Goal: Task Accomplishment & Management: Complete application form

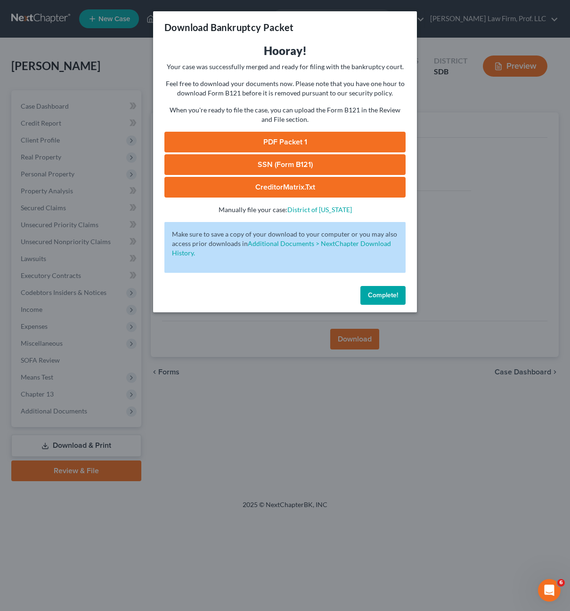
click at [370, 296] on span "Complete!" at bounding box center [383, 295] width 30 height 8
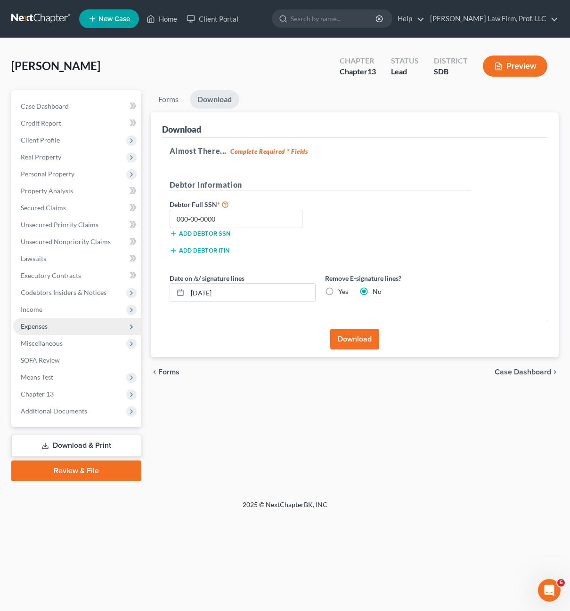
click at [53, 323] on span "Expenses" at bounding box center [77, 326] width 128 height 17
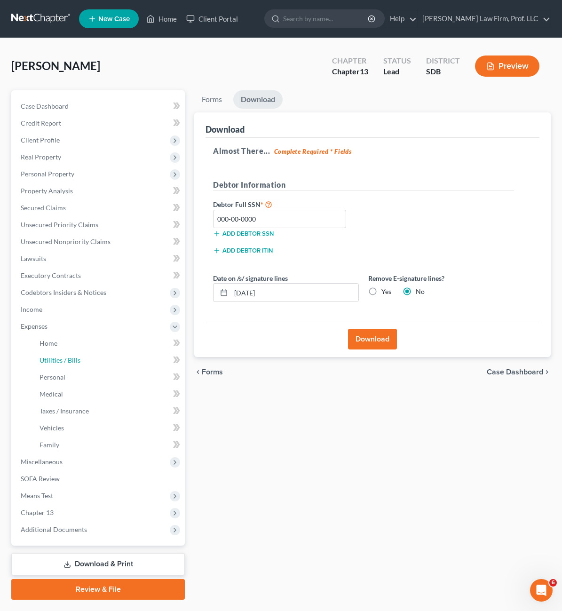
drag, startPoint x: 70, startPoint y: 358, endPoint x: 150, endPoint y: 407, distance: 93.8
click at [70, 358] on span "Utilities / Bills" at bounding box center [60, 360] width 41 height 8
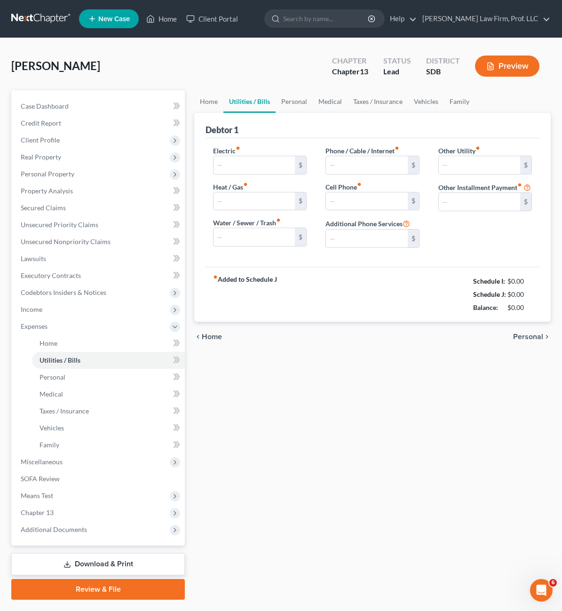
type input "120.00"
type input "50.00"
type input "85.00"
type input "90.00"
type input "150.00"
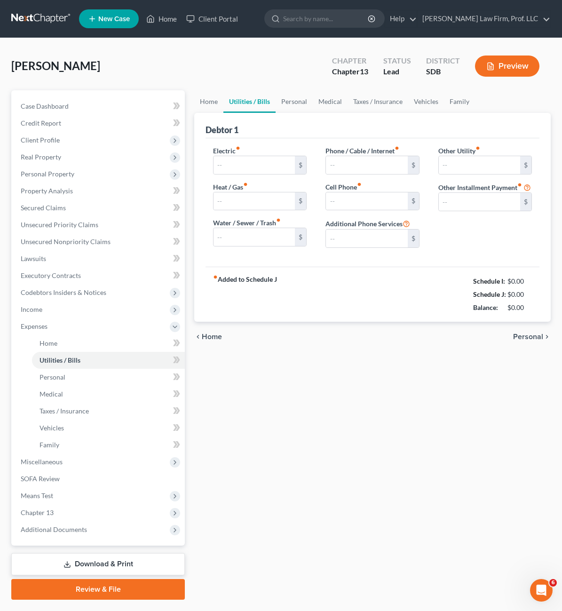
type input "150.00"
type input "0.00"
click at [194, 98] on link "Home" at bounding box center [208, 101] width 29 height 23
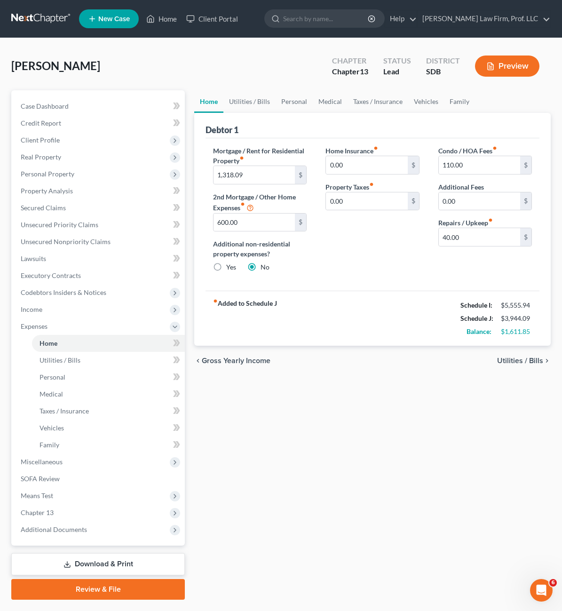
drag, startPoint x: 307, startPoint y: 245, endPoint x: 294, endPoint y: 248, distance: 13.5
click at [316, 245] on div "Home Insurance fiber_manual_record 0.00 $ Property Taxes fiber_manual_record 0.…" at bounding box center [372, 213] width 112 height 134
click at [316, 261] on div "Home Insurance fiber_manual_record 0.00 $ Property Taxes fiber_manual_record 0.…" at bounding box center [372, 213] width 112 height 134
click at [265, 235] on div "Mortgage / Rent for Residential Property fiber_manual_record 1,318.09 $ 2nd Mor…" at bounding box center [260, 213] width 112 height 134
click at [316, 262] on div "Home Insurance fiber_manual_record 0.00 $ Property Taxes fiber_manual_record 0.…" at bounding box center [372, 213] width 112 height 134
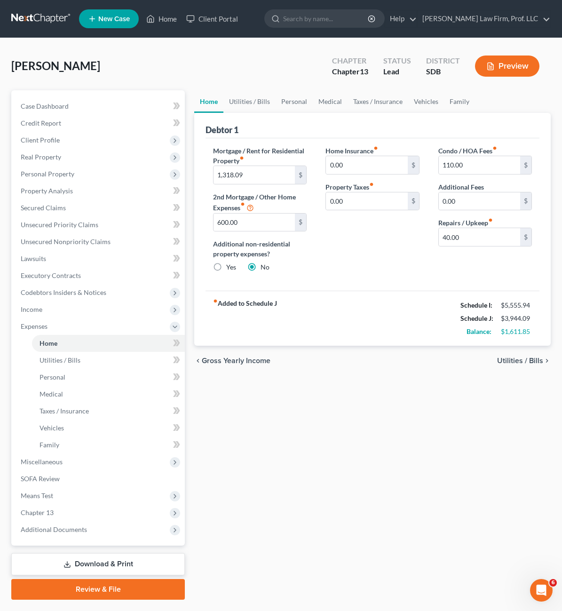
click at [316, 253] on div "Home Insurance fiber_manual_record 0.00 $ Property Taxes fiber_manual_record 0.…" at bounding box center [372, 213] width 112 height 134
click at [228, 231] on input "600.00" at bounding box center [254, 223] width 81 height 18
click at [340, 260] on div "Home Insurance fiber_manual_record 0.00 $ Property Taxes fiber_manual_record 0.…" at bounding box center [372, 213] width 112 height 134
click at [329, 336] on div "fiber_manual_record Added to Schedule J Schedule I: $5,555.94 Schedule J: $3,94…" at bounding box center [373, 318] width 334 height 55
click at [334, 322] on div "fiber_manual_record Added to Schedule J Schedule I: $5,555.94 Schedule J: $3,94…" at bounding box center [373, 318] width 334 height 55
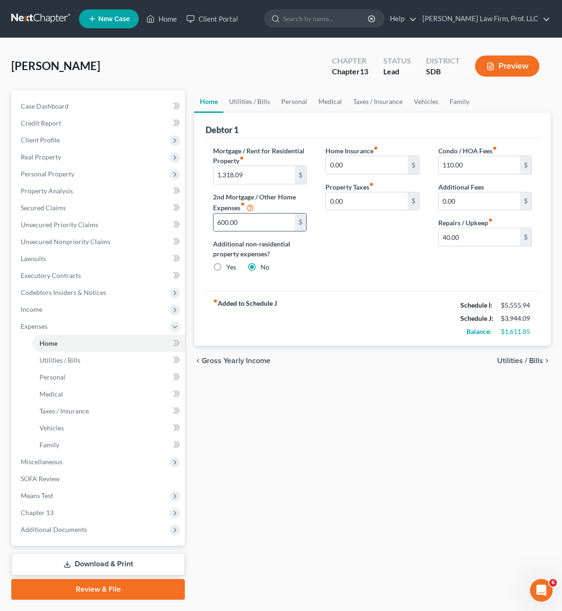
drag, startPoint x: 334, startPoint y: 327, endPoint x: 271, endPoint y: 225, distance: 119.6
click at [40, 164] on div "Petition Navigation Case Dashboard Payments Invoices Payments Payments Credit R…" at bounding box center [281, 345] width 549 height 510
drag, startPoint x: 271, startPoint y: 225, endPoint x: 277, endPoint y: 233, distance: 9.3
click at [295, 225] on div "$" at bounding box center [300, 223] width 11 height 18
drag, startPoint x: 300, startPoint y: 250, endPoint x: 341, endPoint y: 273, distance: 46.8
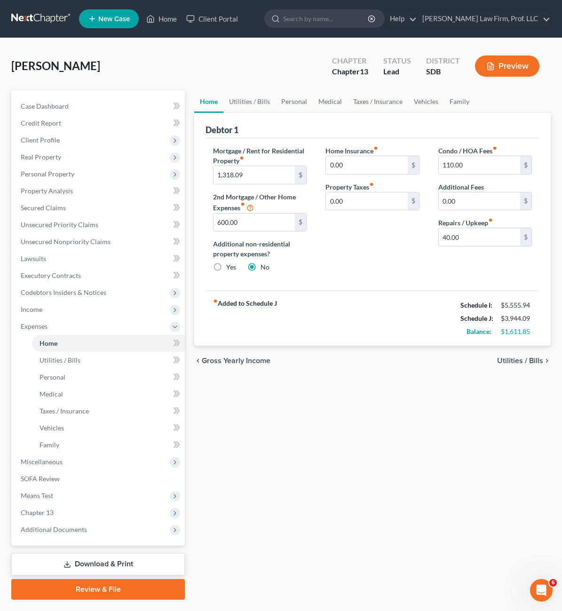
click at [316, 250] on div "Home Insurance fiber_manual_record 0.00 $ Property Taxes fiber_manual_record 0.…" at bounding box center [372, 213] width 112 height 134
click at [345, 277] on div "Home Insurance fiber_manual_record 0.00 $ Property Taxes fiber_manual_record 0.…" at bounding box center [372, 213] width 112 height 134
click at [409, 100] on link "Vehicles" at bounding box center [427, 101] width 36 height 23
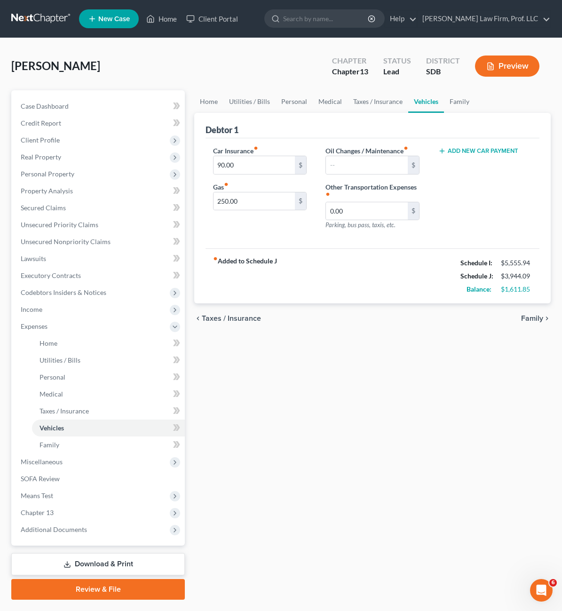
click at [300, 260] on div "fiber_manual_record Added to Schedule J Schedule I: $5,555.94 Schedule J: $3,94…" at bounding box center [373, 276] width 334 height 55
click at [351, 169] on input "text" at bounding box center [366, 165] width 81 height 18
click at [263, 249] on div "fiber_manual_record Added to Schedule J Schedule I: $5,555.94 Schedule J: $3,94…" at bounding box center [373, 276] width 334 height 55
click at [335, 202] on input "0.00" at bounding box center [366, 211] width 81 height 18
drag, startPoint x: 247, startPoint y: 519, endPoint x: 255, endPoint y: 536, distance: 18.7
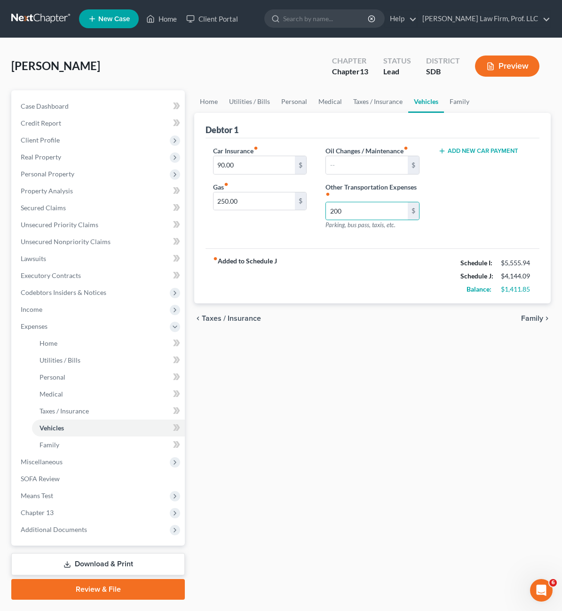
click at [247, 522] on div "Home Utilities / Bills Personal Medical Taxes / Insurance Vehicles Family Debto…" at bounding box center [373, 345] width 366 height 510
click at [70, 518] on span "Chapter 13" at bounding box center [99, 513] width 172 height 17
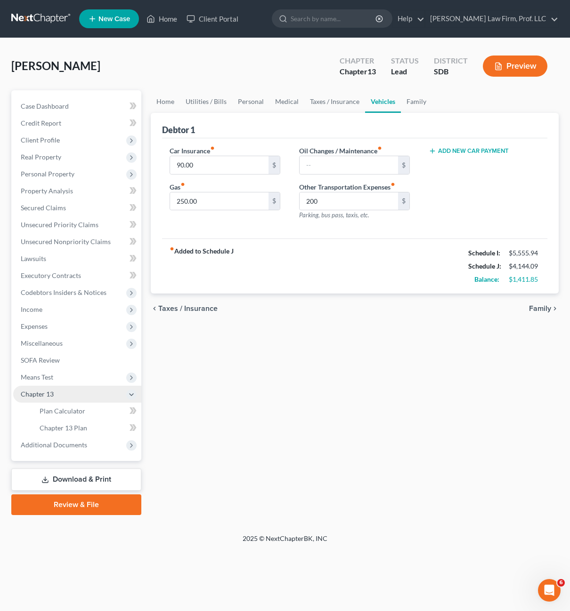
drag, startPoint x: 51, startPoint y: 376, endPoint x: 53, endPoint y: 387, distance: 11.5
click at [51, 376] on span "Means Test" at bounding box center [37, 377] width 32 height 8
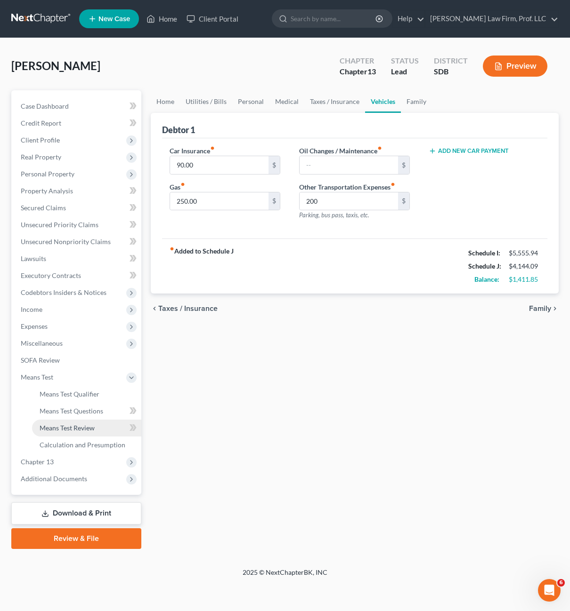
click at [75, 424] on span "Means Test Review" at bounding box center [67, 428] width 55 height 8
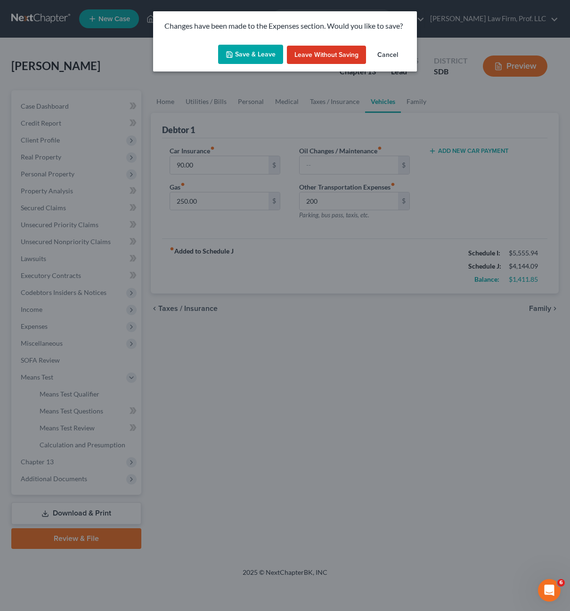
click at [245, 56] on button "Save & Leave" at bounding box center [250, 55] width 65 height 20
type input "200.00"
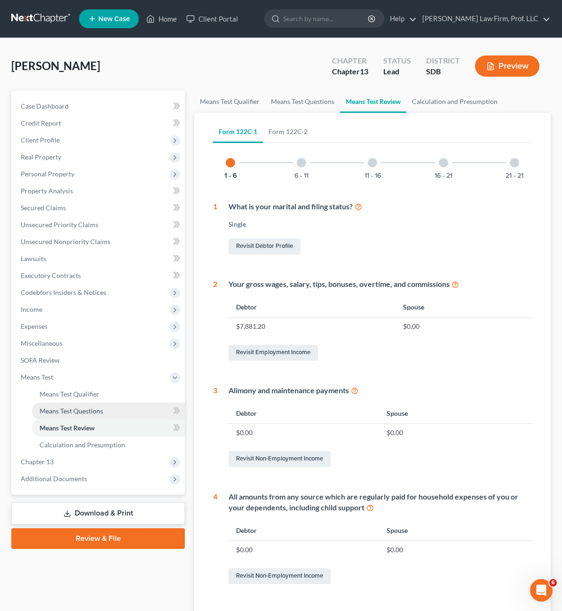
click at [80, 411] on span "Means Test Questions" at bounding box center [72, 411] width 64 height 8
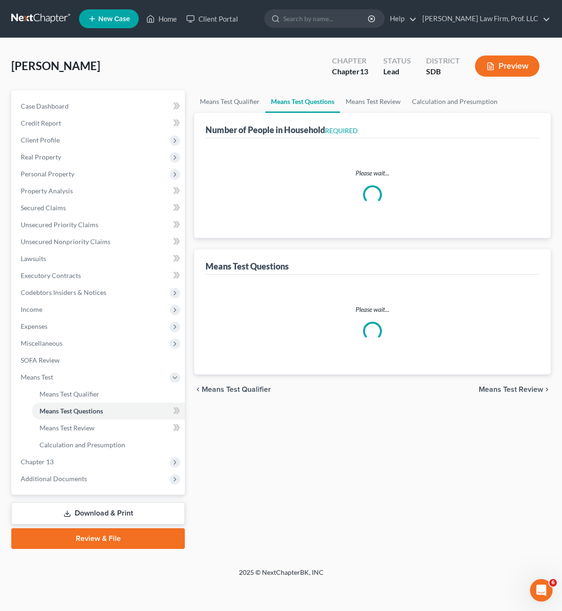
select select "0"
select select "60"
select select "0"
select select "60"
select select "1"
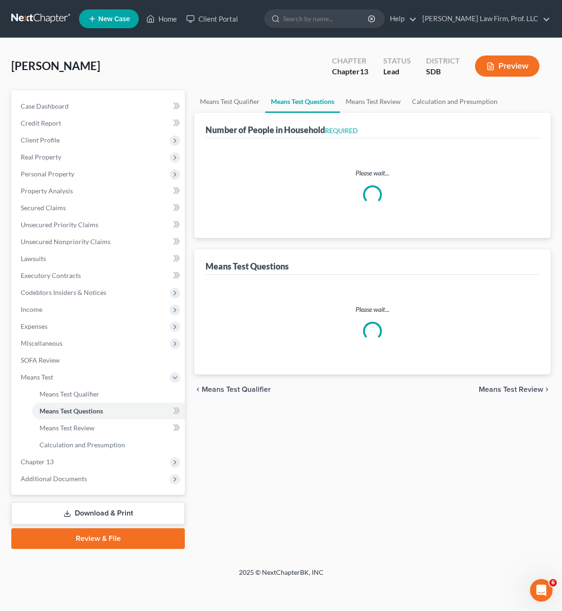
select select "1"
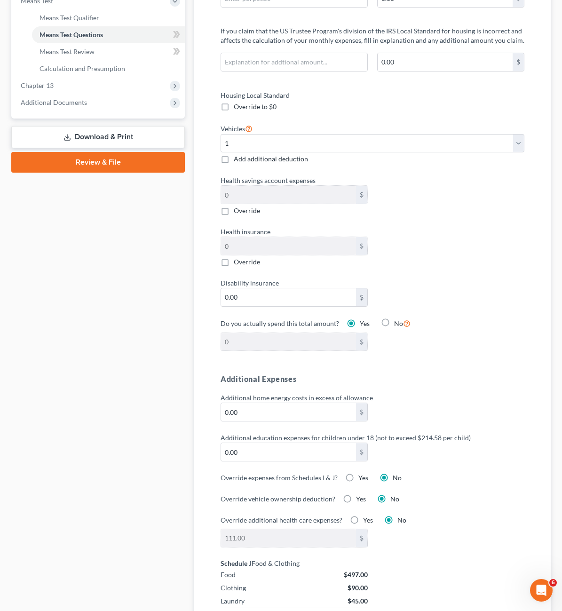
scroll to position [329, 0]
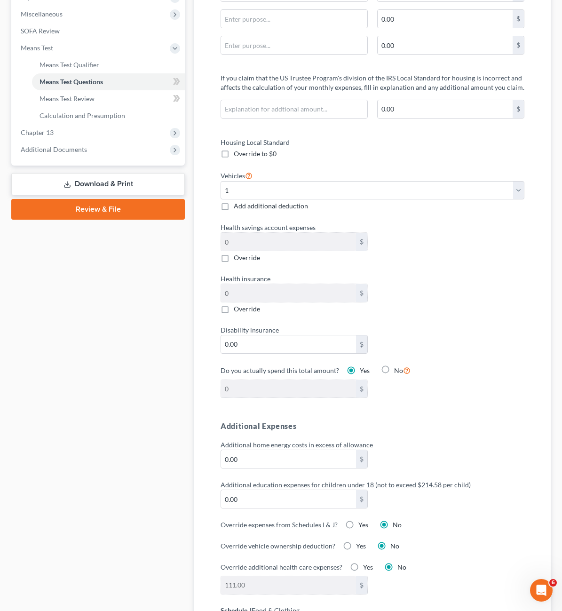
click at [321, 184] on div "Vehicles Select 0 1 2 3 4 5 Add additional deduction" at bounding box center [372, 191] width 313 height 42
drag, startPoint x: 177, startPoint y: 178, endPoint x: 255, endPoint y: 209, distance: 83.5
click at [234, 201] on label "Add additional deduction" at bounding box center [271, 205] width 74 height 9
click at [238, 201] on input "Add additional deduction" at bounding box center [241, 204] width 6 height 6
checkbox input "true"
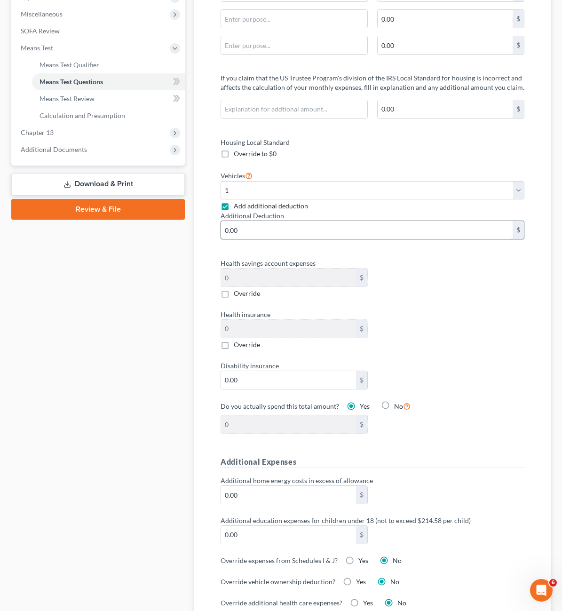
click at [295, 221] on input "0.00" at bounding box center [367, 230] width 292 height 18
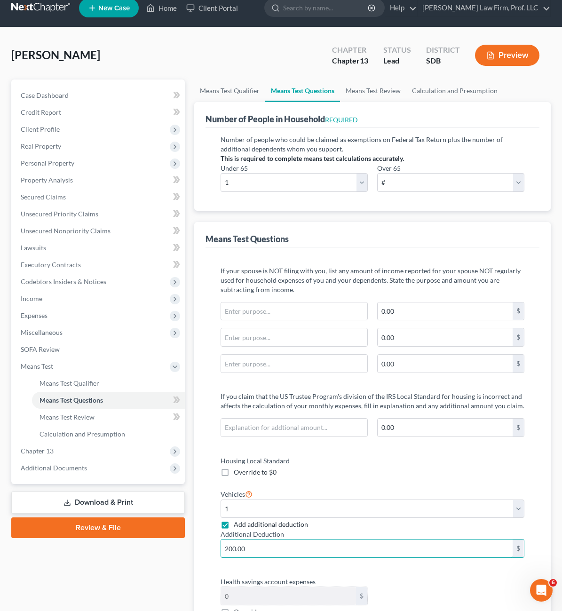
scroll to position [0, 0]
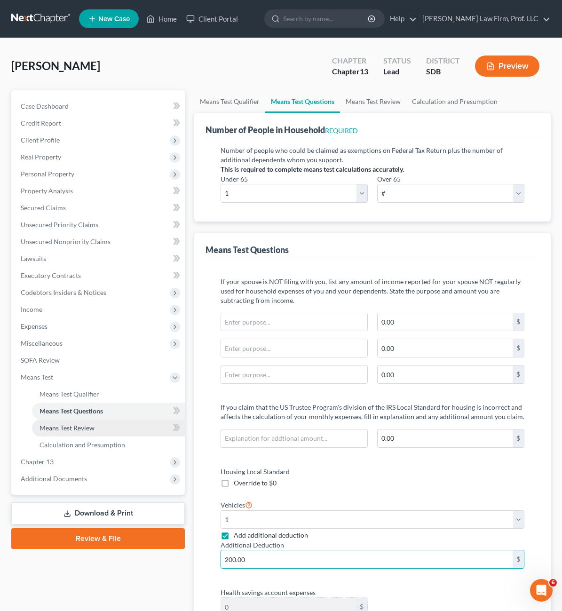
type input "200.00"
drag, startPoint x: 63, startPoint y: 425, endPoint x: 61, endPoint y: 435, distance: 10.5
click at [62, 426] on span "Means Test Review" at bounding box center [67, 428] width 55 height 8
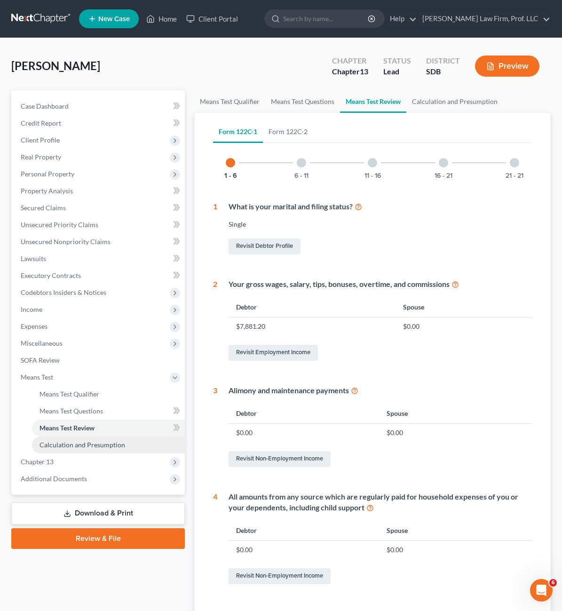
click at [66, 444] on span "Calculation and Presumption" at bounding box center [83, 445] width 86 height 8
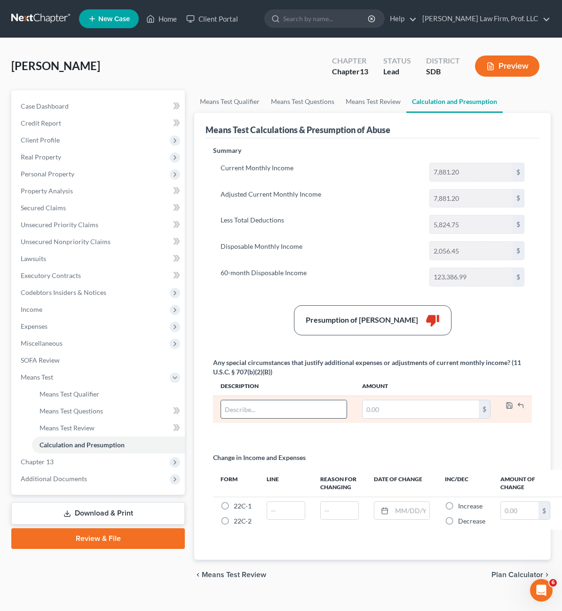
drag, startPoint x: 243, startPoint y: 438, endPoint x: 254, endPoint y: 418, distance: 22.5
click at [246, 432] on div "Summary Current Monthly Income 7,881.20 $ Adjusted Current Monthly Income 7,881…" at bounding box center [373, 347] width 329 height 403
click at [276, 402] on input "text" at bounding box center [284, 410] width 126 height 18
click at [266, 414] on input "text" at bounding box center [284, 410] width 126 height 18
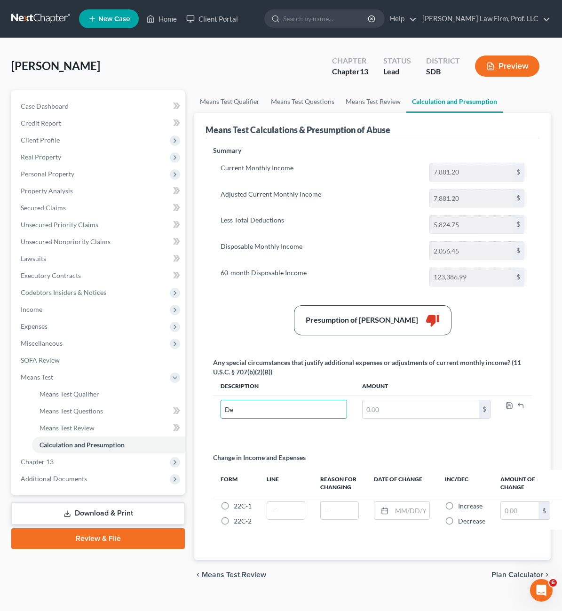
type input "D"
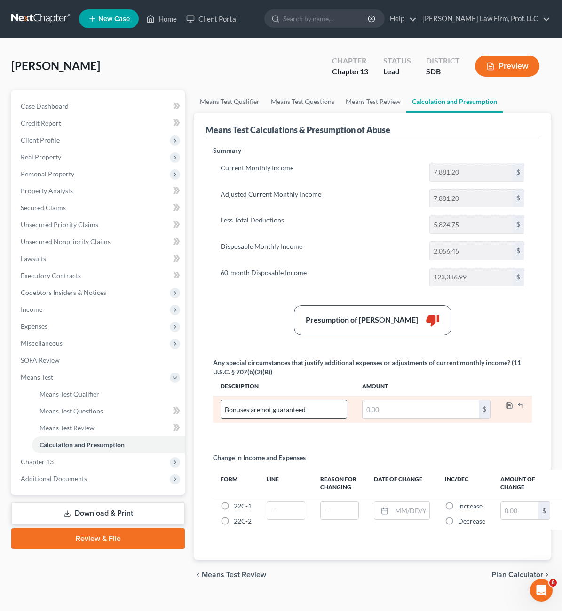
click at [221, 410] on input "Bonuses are not guaranteed" at bounding box center [284, 410] width 126 height 18
click at [241, 414] on input "#2 includes bonuses are not guaranteed" at bounding box center [284, 410] width 126 height 18
click at [245, 413] on input "#2 includes bonuses are not guaranteed" at bounding box center [284, 410] width 126 height 18
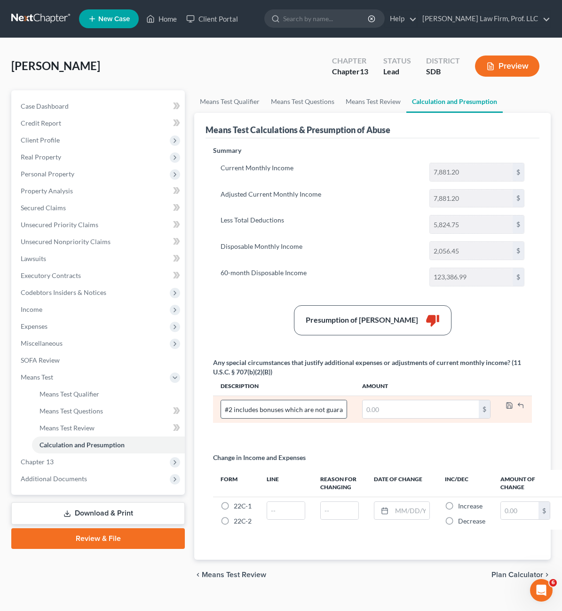
click at [313, 413] on input "#2 includes bonuses which are not guaranteed" at bounding box center [284, 410] width 126 height 18
drag, startPoint x: 321, startPoint y: 410, endPoint x: 232, endPoint y: 406, distance: 89.6
click at [232, 406] on input "#2 includes bonuses which are not guaranteed, [DEMOGRAPHIC_DATA] employment wil…" at bounding box center [284, 410] width 126 height 18
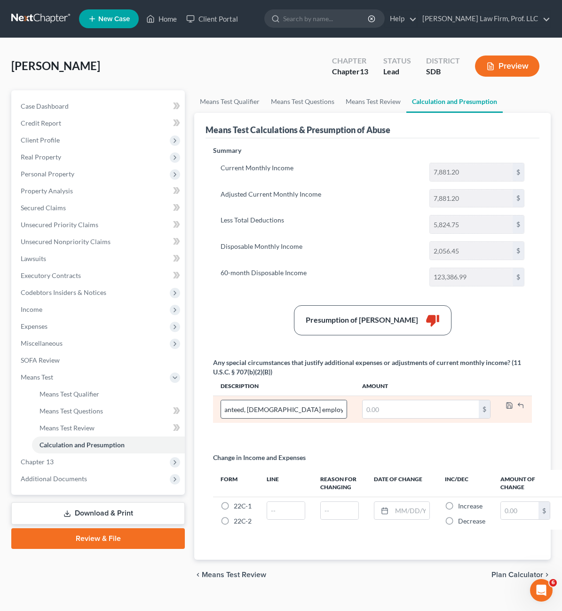
drag, startPoint x: 283, startPoint y: 428, endPoint x: 313, endPoint y: 414, distance: 32.8
click at [285, 428] on div "Any special circumstances that justify additional expenses or adjustments of cu…" at bounding box center [373, 394] width 329 height 72
click at [317, 409] on input "#2 includes bonuses which are not guaranteed, [DEMOGRAPHIC_DATA] employment wil…" at bounding box center [284, 410] width 126 height 18
click at [293, 411] on input "#2 includes bonuses which are not guaranteed, [DEMOGRAPHIC_DATA] employment wil…" at bounding box center [284, 410] width 126 height 18
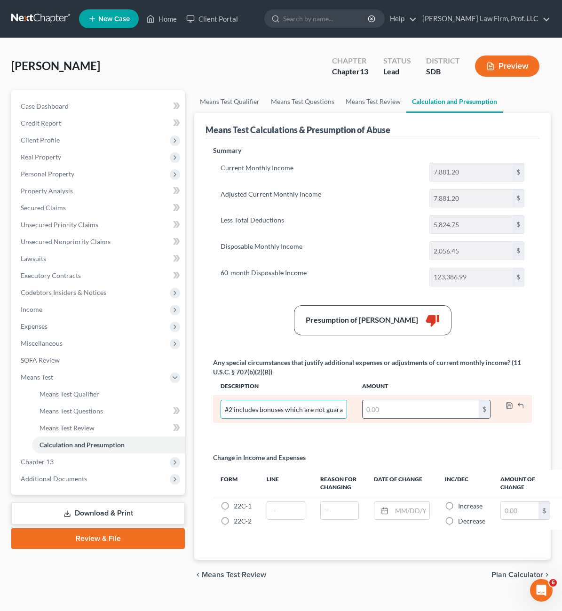
scroll to position [0, 115]
drag, startPoint x: 255, startPoint y: 411, endPoint x: 389, endPoint y: 411, distance: 134.2
click at [389, 411] on tr "#2 includes bonuses which are not guaranteed, [DEMOGRAPHIC_DATA] employment wil…" at bounding box center [372, 409] width 319 height 27
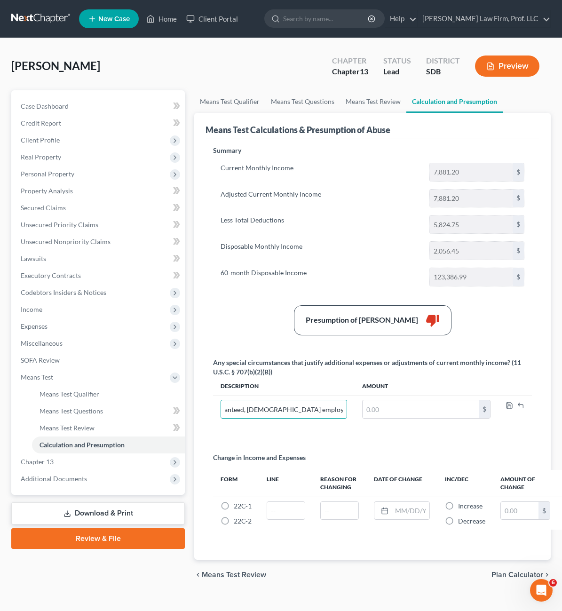
click at [329, 432] on div "Summary Current Monthly Income 7,881.20 $ Adjusted Current Monthly Income 7,881…" at bounding box center [373, 347] width 329 height 403
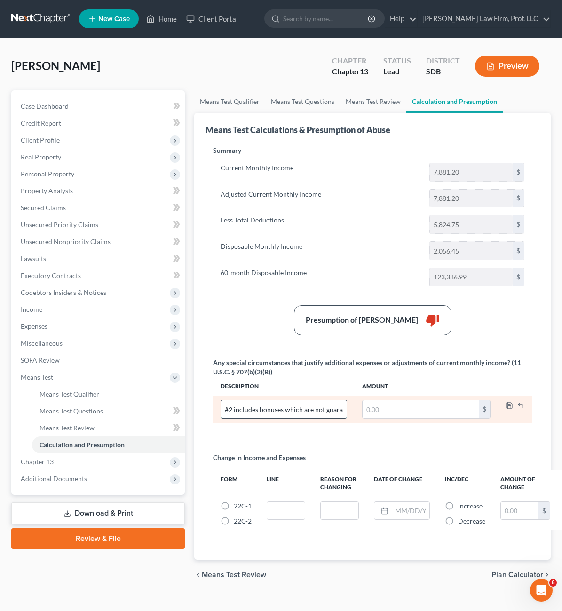
click at [306, 411] on input "#2 includes bonuses which are not guaranteed, [DEMOGRAPHIC_DATA] employment wil…" at bounding box center [284, 410] width 126 height 18
click at [313, 409] on input "#2 includes bonuses which are not guaranteed, [DEMOGRAPHIC_DATA] employment wil…" at bounding box center [284, 410] width 126 height 18
drag, startPoint x: 285, startPoint y: 411, endPoint x: 397, endPoint y: 419, distance: 112.3
click at [397, 419] on tr "#2 includes bonuses which are not guaranteed, [DEMOGRAPHIC_DATA] employment wil…" at bounding box center [372, 409] width 319 height 27
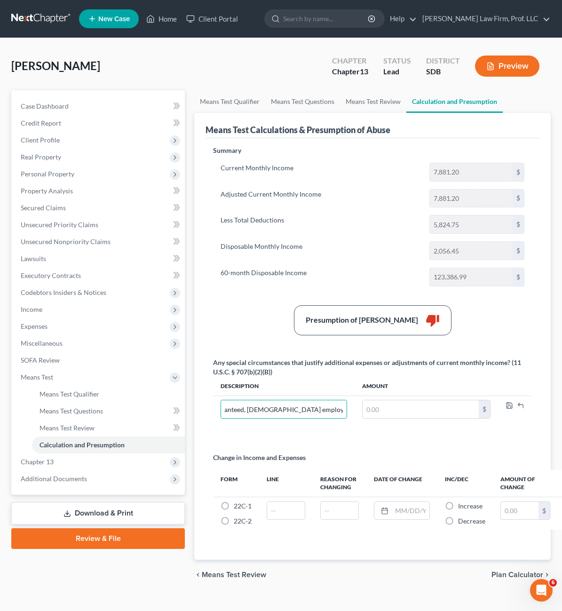
click at [338, 435] on div "Summary Current Monthly Income 7,881.20 $ Adjusted Current Monthly Income 7,881…" at bounding box center [373, 347] width 329 height 403
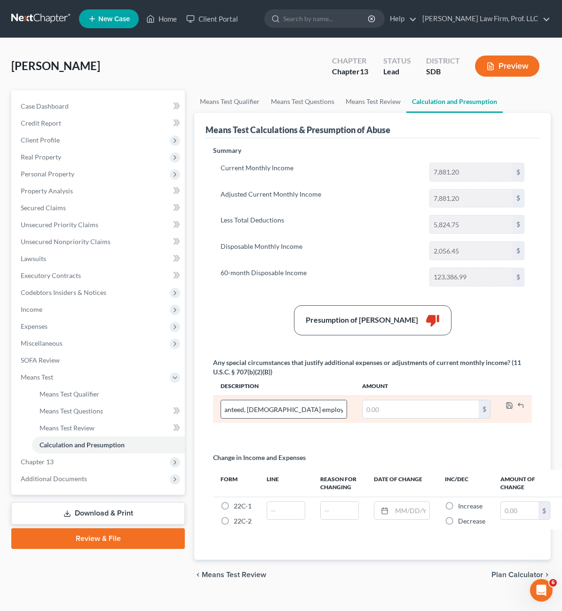
scroll to position [0, 0]
drag, startPoint x: 264, startPoint y: 415, endPoint x: 271, endPoint y: 408, distance: 9.7
click at [265, 414] on input "#2 includes bonuses which are not guaranteed, [DEMOGRAPHIC_DATA] employment wil…" at bounding box center [284, 410] width 126 height 18
drag, startPoint x: 274, startPoint y: 408, endPoint x: 363, endPoint y: 414, distance: 89.2
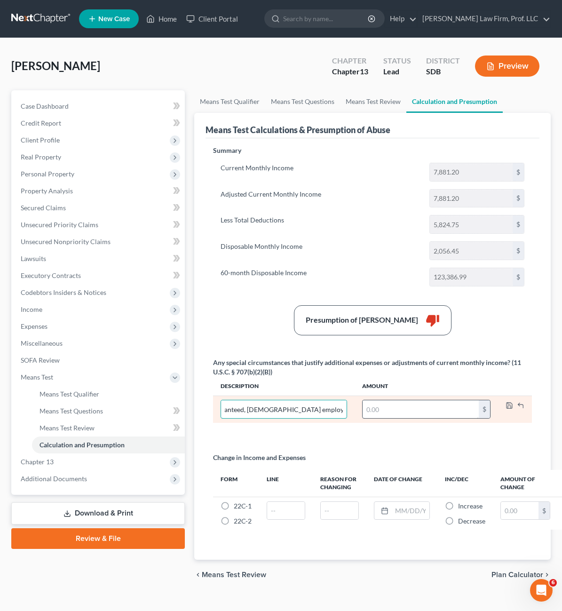
click at [363, 414] on tr "#2 includes bonuses which are not guaranteed, [DEMOGRAPHIC_DATA] employment wil…" at bounding box center [372, 409] width 319 height 27
drag, startPoint x: 225, startPoint y: 408, endPoint x: 242, endPoint y: 410, distance: 17.9
click at [225, 408] on input "#2 includes bonuses which are not guaranteed, [DEMOGRAPHIC_DATA] employment wil…" at bounding box center [284, 410] width 126 height 18
drag, startPoint x: 256, startPoint y: 410, endPoint x: 268, endPoint y: 409, distance: 11.8
click at [257, 410] on input "#2 includes bonuses which are not guaranteed, [DEMOGRAPHIC_DATA] employment wil…" at bounding box center [284, 410] width 126 height 18
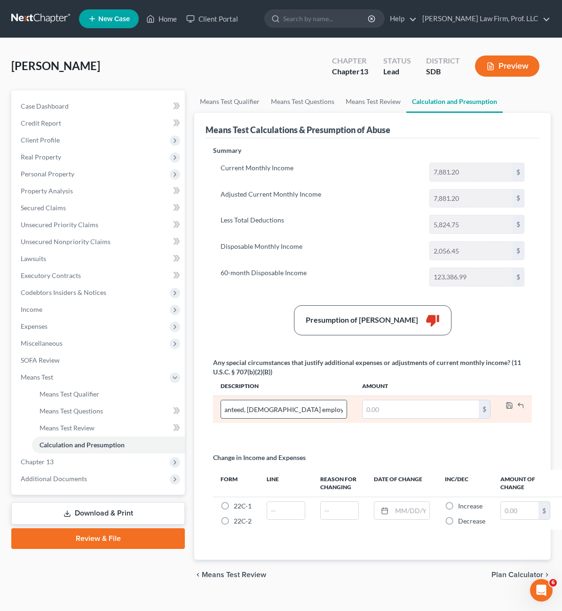
click at [268, 409] on input "#2 includes bonuses which are not guaranteed, [DEMOGRAPHIC_DATA] employment wil…" at bounding box center [284, 410] width 126 height 18
type input "#2 includes bonuses which are not guaranteed, [DEMOGRAPHIC_DATA] employment at …"
click at [308, 435] on div "Summary Current Monthly Income 7,881.20 $ Adjusted Current Monthly Income 7,881…" at bounding box center [373, 347] width 329 height 403
click at [367, 414] on input "text" at bounding box center [421, 410] width 116 height 18
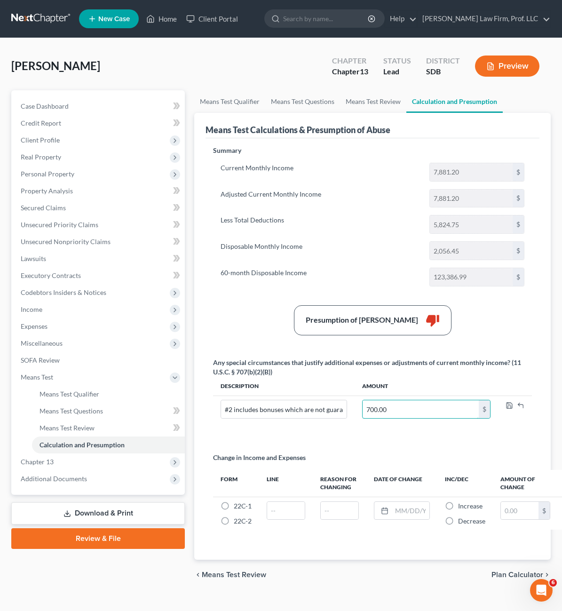
type input "700.00"
click at [477, 306] on div "Presumption of Abuse Arises thumb_down" at bounding box center [373, 320] width 329 height 30
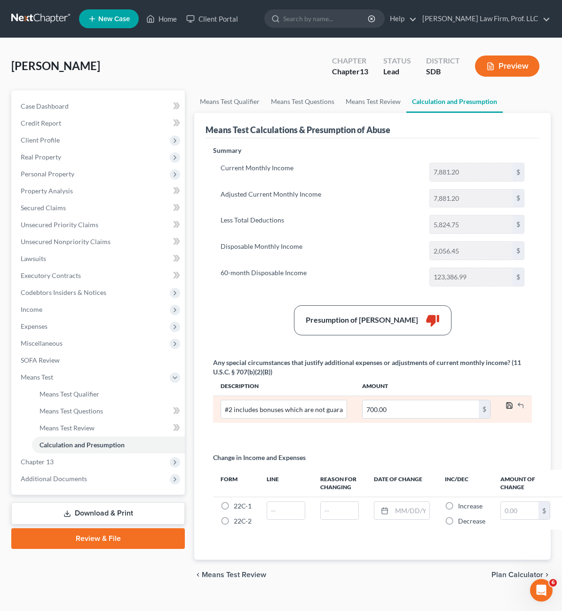
click at [509, 407] on icon "button" at bounding box center [510, 406] width 8 height 8
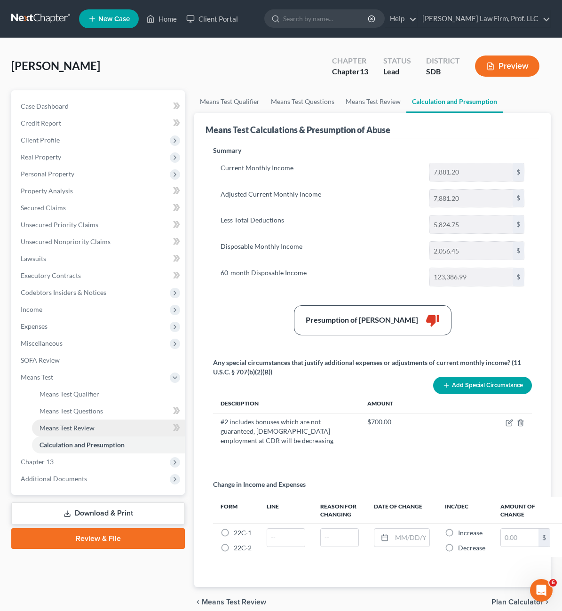
click at [68, 430] on span "Means Test Review" at bounding box center [67, 428] width 55 height 8
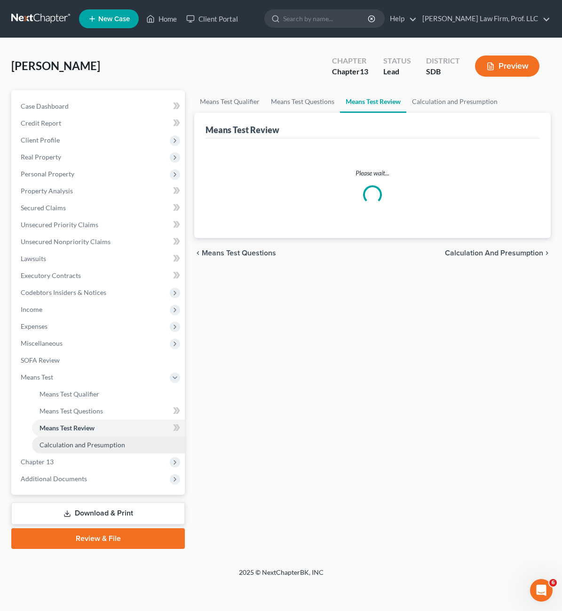
click at [65, 445] on span "Calculation and Presumption" at bounding box center [83, 445] width 86 height 8
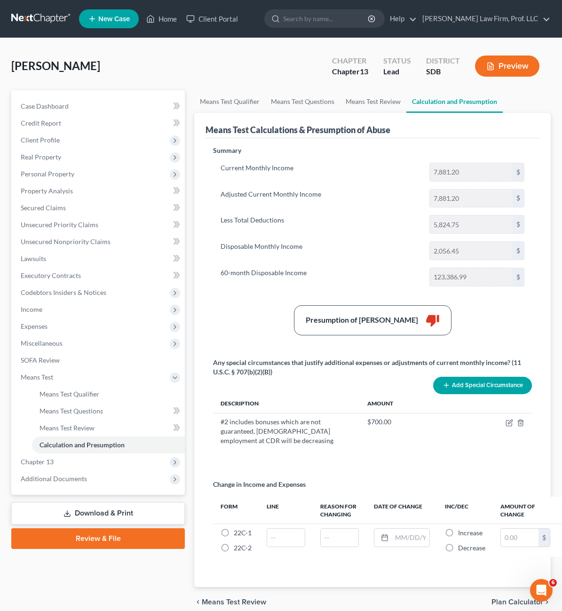
click at [465, 239] on div "Summary Current Monthly Income 7,881.20 $ Adjusted Current Monthly Income 7,881…" at bounding box center [373, 361] width 329 height 430
click at [510, 71] on button "Preview" at bounding box center [507, 66] width 64 height 21
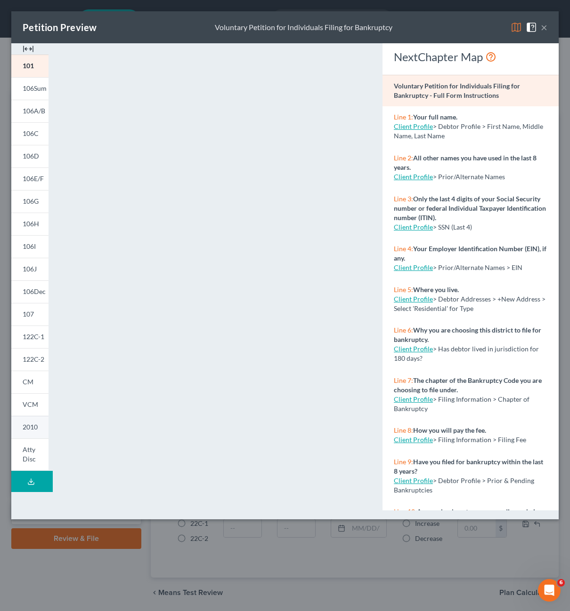
click at [25, 423] on span "2010" at bounding box center [30, 427] width 15 height 8
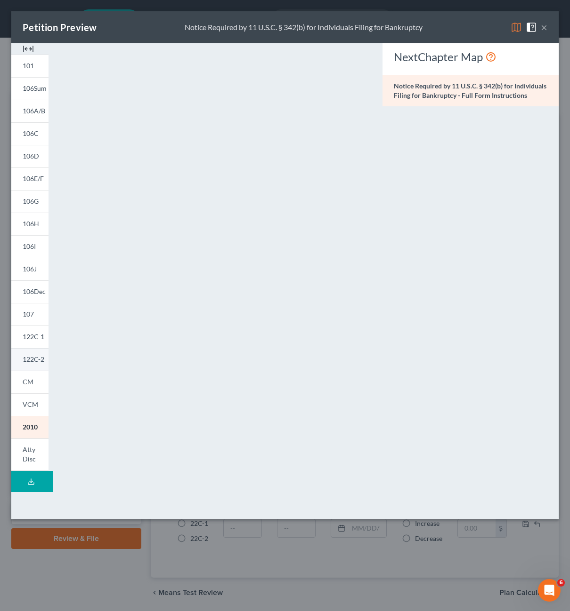
click at [36, 362] on span "122C-2" at bounding box center [34, 359] width 22 height 8
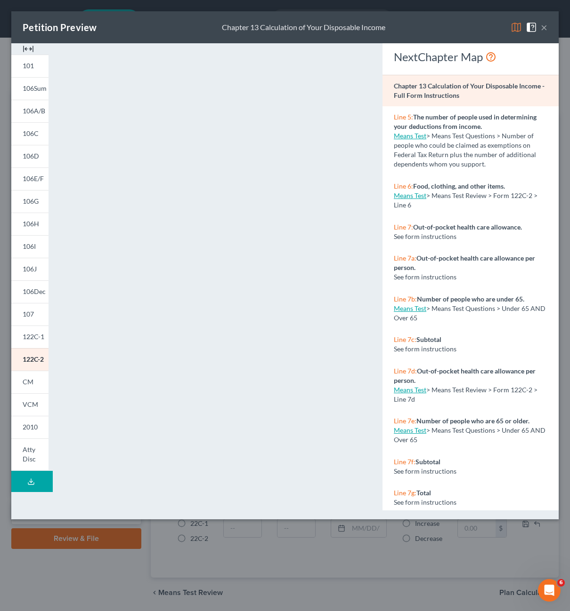
drag, startPoint x: 546, startPoint y: 25, endPoint x: 348, endPoint y: 364, distance: 392.4
click at [546, 25] on button "×" at bounding box center [543, 27] width 7 height 11
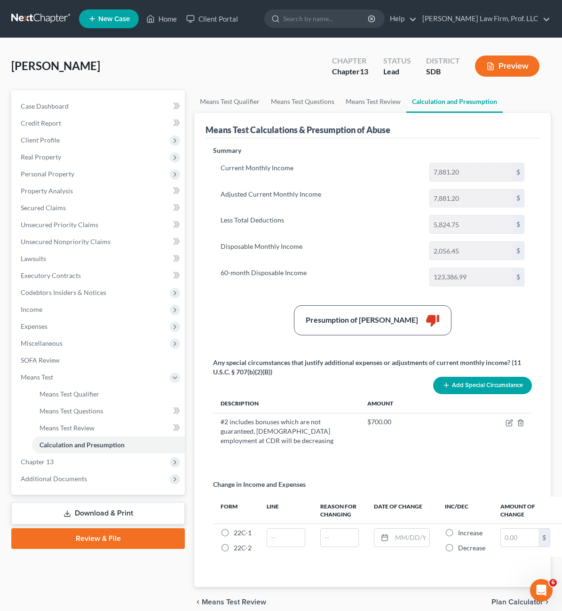
click at [355, 453] on div "Summary Current Monthly Income 7,881.20 $ Adjusted Current Monthly Income 7,881…" at bounding box center [373, 361] width 329 height 430
drag, startPoint x: 160, startPoint y: 332, endPoint x: 263, endPoint y: 310, distance: 105.4
click at [206, 330] on div "Summary Current Monthly Income 7,881.20 $ Adjusted Current Monthly Income 7,881…" at bounding box center [373, 362] width 334 height 449
click at [249, 309] on div "Presumption of Abuse Arises thumb_down" at bounding box center [373, 320] width 329 height 30
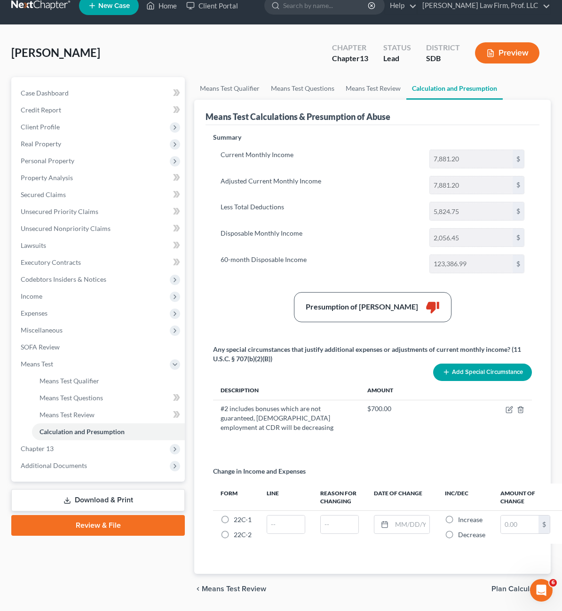
scroll to position [32, 0]
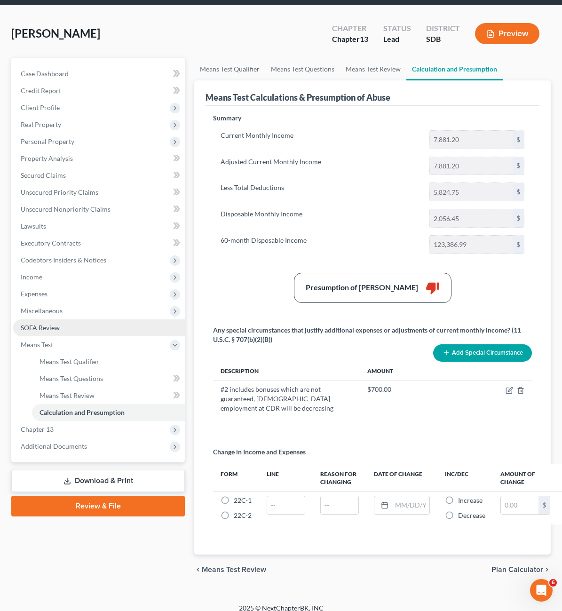
click at [34, 329] on span "SOFA Review" at bounding box center [40, 328] width 39 height 8
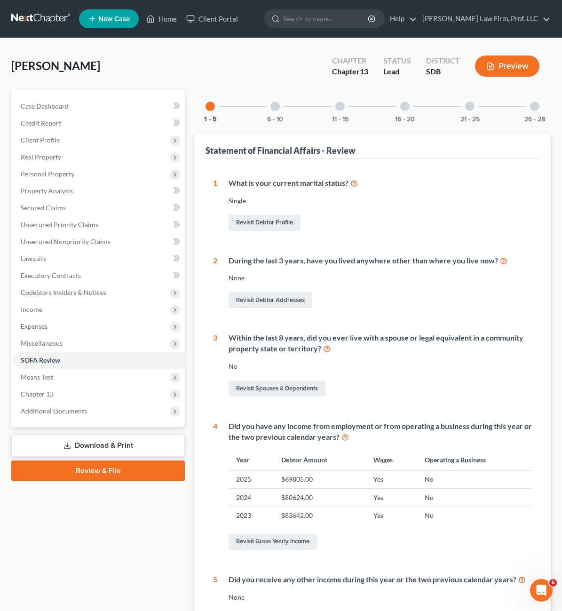
click at [13, 498] on div "Case Dashboard Payments Invoices Payments Payments Credit Report Client Profile" at bounding box center [98, 391] width 183 height 603
drag, startPoint x: 77, startPoint y: 555, endPoint x: 98, endPoint y: 554, distance: 20.8
click at [77, 555] on div "Case Dashboard Payments Invoices Payments Payments Credit Report Client Profile" at bounding box center [98, 391] width 183 height 603
click at [79, 563] on div "Case Dashboard Payments Invoices Payments Payments Credit Report Client Profile" at bounding box center [98, 391] width 183 height 603
click at [90, 565] on div "Case Dashboard Payments Invoices Payments Payments Credit Report Client Profile" at bounding box center [98, 391] width 183 height 603
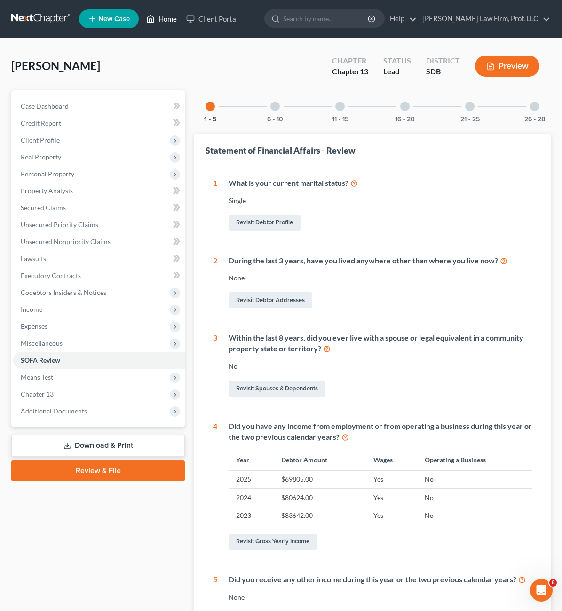
drag, startPoint x: 376, startPoint y: 325, endPoint x: 149, endPoint y: 27, distance: 374.6
click at [376, 322] on div "1 What is your current marital status? [DEMOGRAPHIC_DATA] Revisit Debtor Profil…" at bounding box center [372, 404] width 319 height 452
click at [161, 22] on link "Home" at bounding box center [162, 18] width 40 height 17
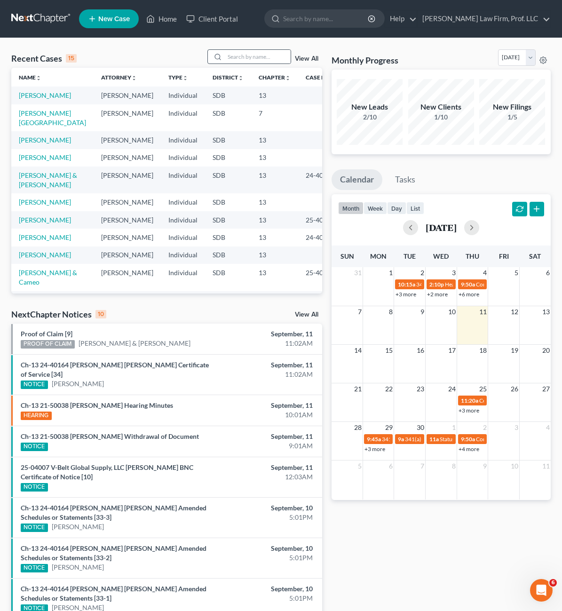
click at [225, 60] on div at bounding box center [216, 57] width 17 height 14
click at [250, 60] on input "search" at bounding box center [258, 57] width 66 height 14
type input "[PERSON_NAME]"
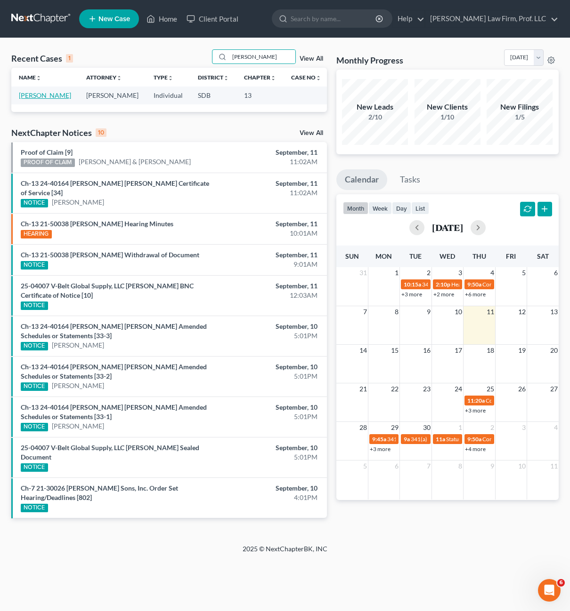
click at [49, 99] on link "[PERSON_NAME]" at bounding box center [45, 95] width 52 height 8
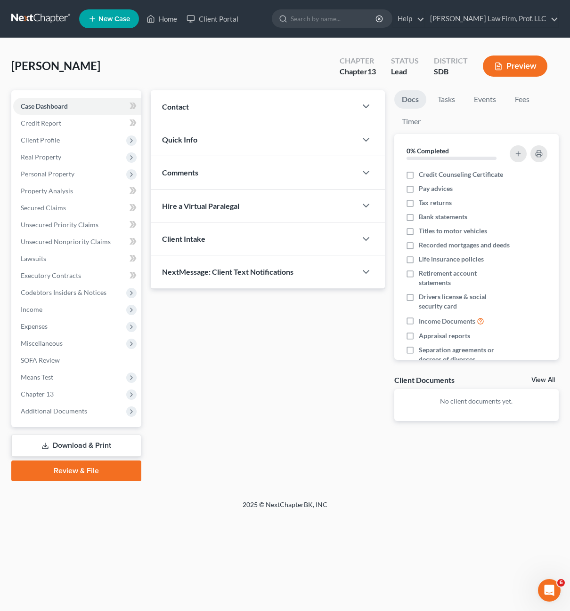
click at [278, 393] on div "Updates & News × Contact New Contact Quick Info Status Discharged Discharged & …" at bounding box center [267, 263] width 243 height 346
click at [70, 176] on span "Personal Property" at bounding box center [48, 174] width 54 height 8
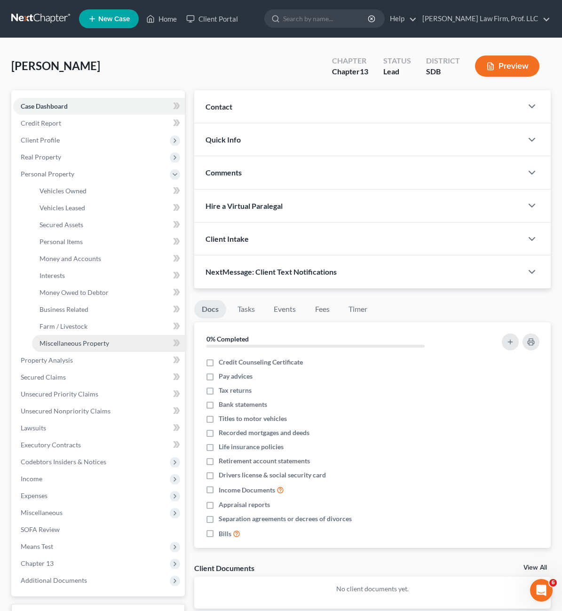
click at [85, 341] on span "Miscellaneous Property" at bounding box center [75, 343] width 70 height 8
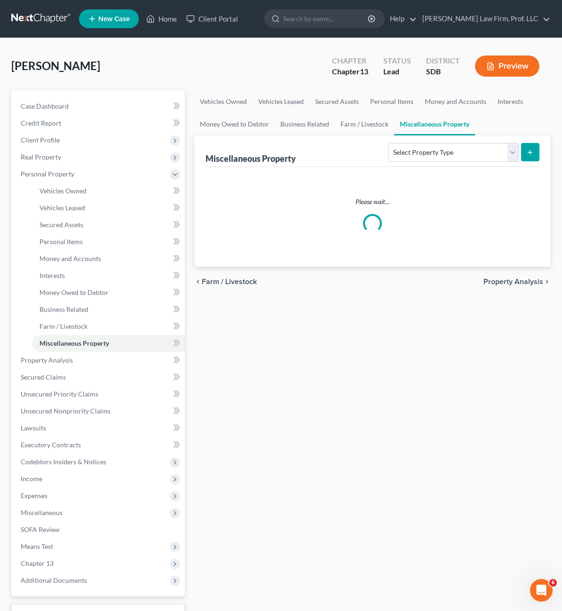
drag, startPoint x: 250, startPoint y: 430, endPoint x: 353, endPoint y: 379, distance: 115.1
click at [250, 430] on div "Vehicles Owned Vehicles Leased Secured Assets Personal Items Money and Accounts…" at bounding box center [373, 370] width 366 height 561
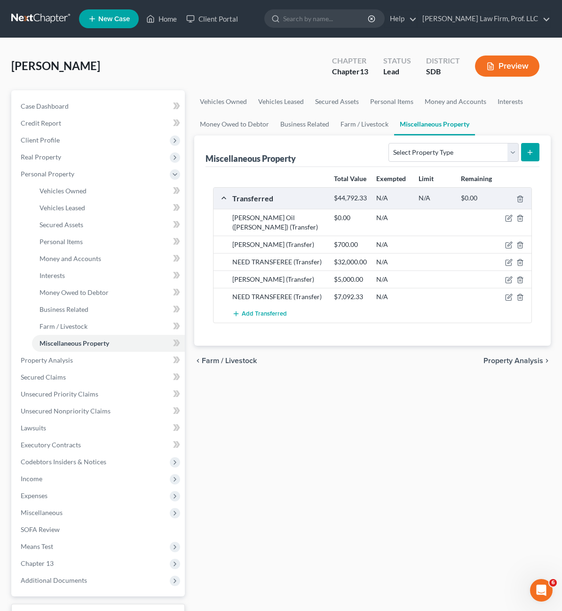
click at [273, 469] on div "Vehicles Owned Vehicles Leased Secured Assets Personal Items Money and Accounts…" at bounding box center [373, 370] width 366 height 561
click at [338, 428] on div "Vehicles Owned Vehicles Leased Secured Assets Personal Items Money and Accounts…" at bounding box center [373, 370] width 366 height 561
click at [511, 277] on icon "button" at bounding box center [510, 279] width 4 height 4
select select "Ordinary ([DATE])"
select select "43"
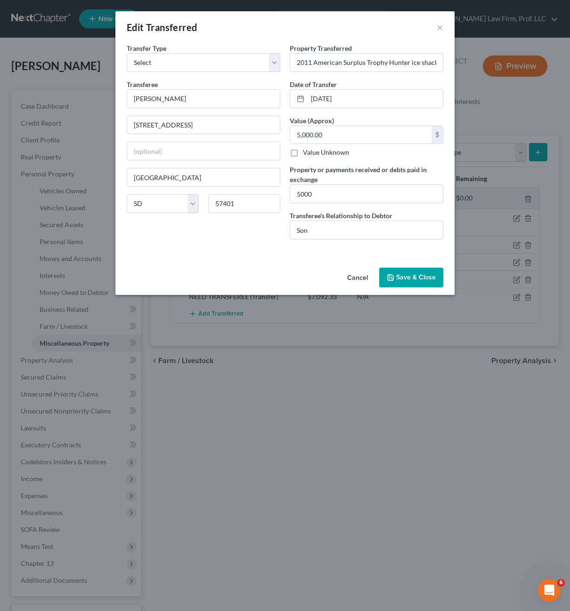
click at [194, 259] on div "An exemption set must first be selected from the Filing Information section. Tr…" at bounding box center [284, 153] width 339 height 221
click at [289, 259] on div "An exemption set must first be selected from the Filing Information section. Tr…" at bounding box center [284, 153] width 339 height 221
click at [426, 279] on button "Save & Close" at bounding box center [411, 278] width 64 height 20
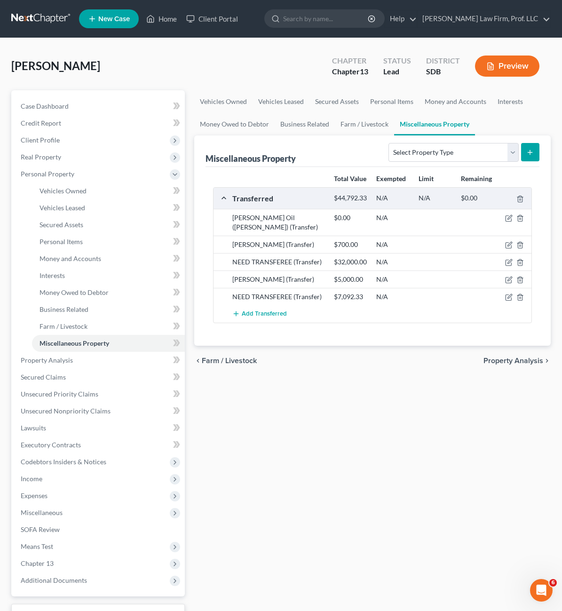
click at [339, 449] on div "Vehicles Owned Vehicles Leased Secured Assets Personal Items Money and Accounts…" at bounding box center [373, 370] width 366 height 561
drag, startPoint x: 347, startPoint y: 430, endPoint x: 346, endPoint y: 435, distance: 4.9
click at [346, 435] on div "Vehicles Owned Vehicles Leased Secured Assets Personal Items Money and Accounts…" at bounding box center [373, 370] width 366 height 561
click at [337, 441] on div "Vehicles Owned Vehicles Leased Secured Assets Personal Items Money and Accounts…" at bounding box center [373, 370] width 366 height 561
click at [506, 241] on icon "button" at bounding box center [510, 245] width 8 height 8
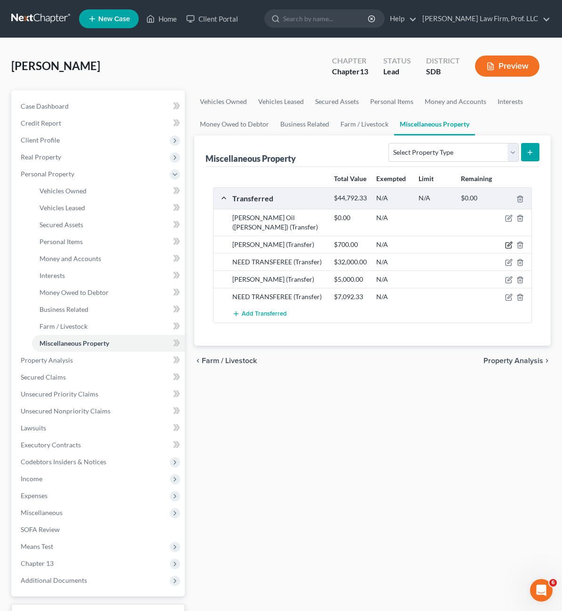
select select "Ordinary ([DATE])"
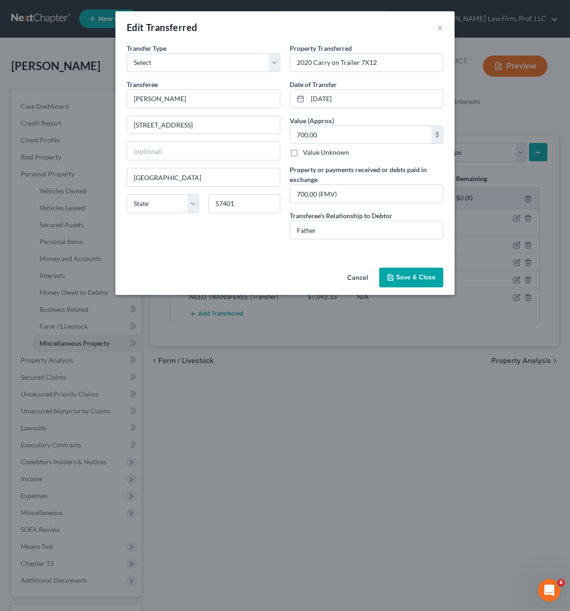
click at [266, 243] on div "Transfer Type * Select Ordinary ([DATE]) [DATE] Transferee * [PERSON_NAME] [STR…" at bounding box center [203, 145] width 163 height 204
click at [425, 279] on button "Save & Close" at bounding box center [411, 278] width 64 height 20
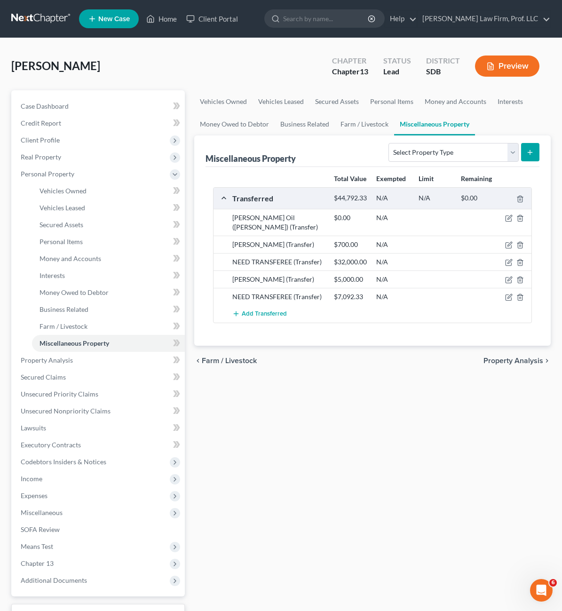
click at [392, 442] on div "Vehicles Owned Vehicles Leased Secured Assets Personal Items Money and Accounts…" at bounding box center [373, 370] width 366 height 561
click at [508, 259] on icon "button" at bounding box center [510, 263] width 8 height 8
select select "Ordinary ([DATE])"
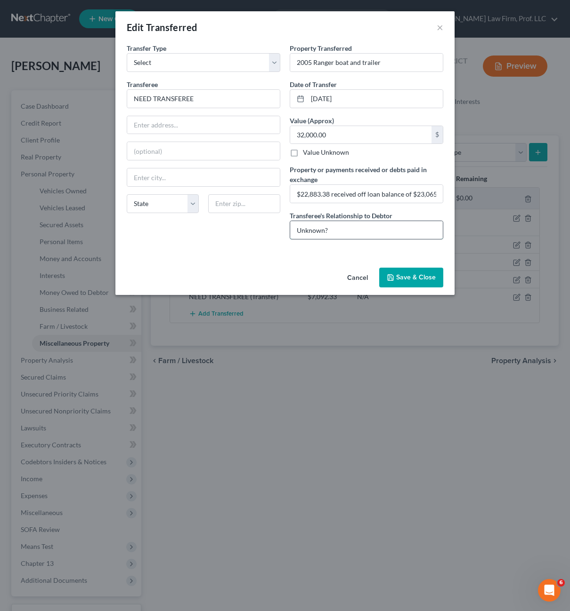
click at [335, 232] on input "Unknown?" at bounding box center [366, 230] width 153 height 18
drag, startPoint x: 335, startPoint y: 232, endPoint x: 285, endPoint y: 225, distance: 50.4
click at [285, 225] on div "Property Transferred * 2005 Ranger boat and trailer Date of Transfer * [DATE] V…" at bounding box center [366, 145] width 163 height 204
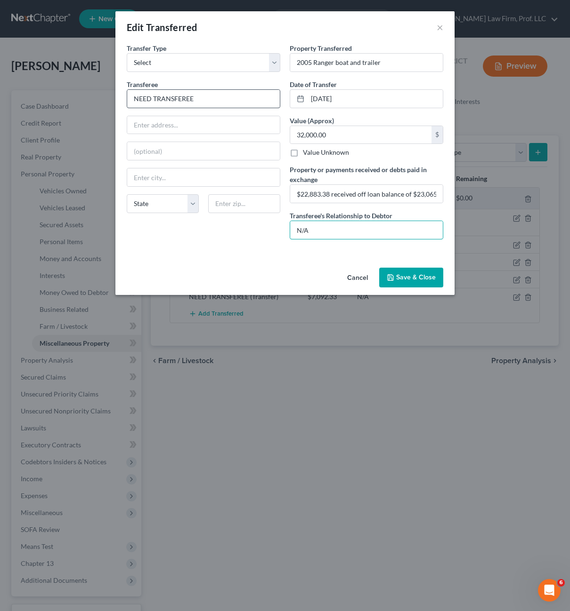
type input "N/A"
click at [215, 99] on input "NEED TRANSFEREE" at bounding box center [203, 99] width 153 height 18
type input "[PERSON_NAME]"
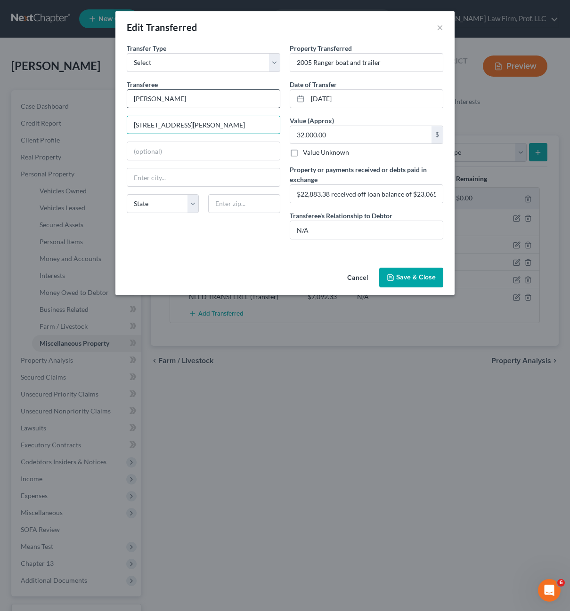
type input "[STREET_ADDRESS][PERSON_NAME]"
type input "57401"
drag, startPoint x: 209, startPoint y: 155, endPoint x: 456, endPoint y: 267, distance: 270.7
click at [209, 155] on input "text" at bounding box center [203, 151] width 153 height 18
type input "[GEOGRAPHIC_DATA]"
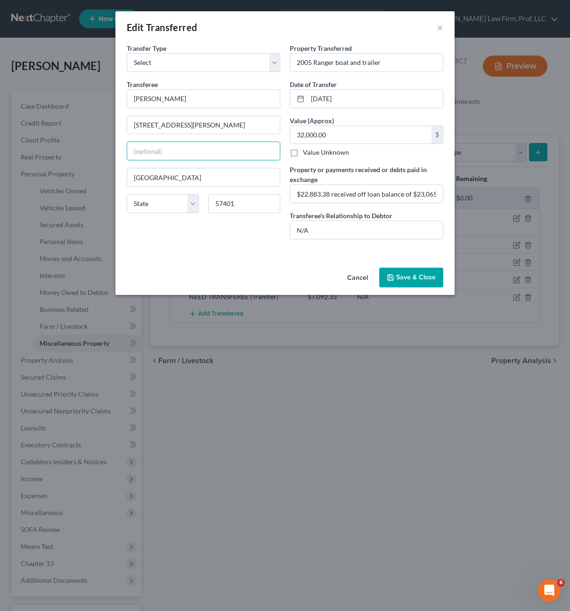
click at [421, 286] on button "Save & Close" at bounding box center [411, 278] width 64 height 20
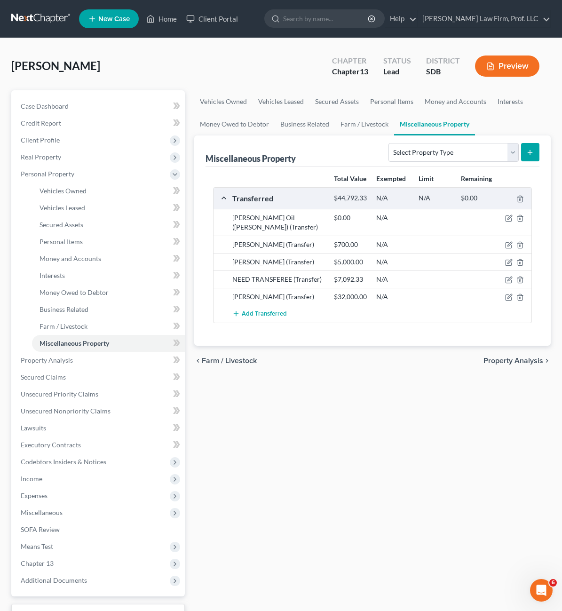
click at [342, 475] on div "Vehicles Owned Vehicles Leased Secured Assets Personal Items Money and Accounts…" at bounding box center [373, 370] width 366 height 561
click at [506, 295] on icon "button" at bounding box center [509, 298] width 6 height 6
select select "Ordinary ([DATE])"
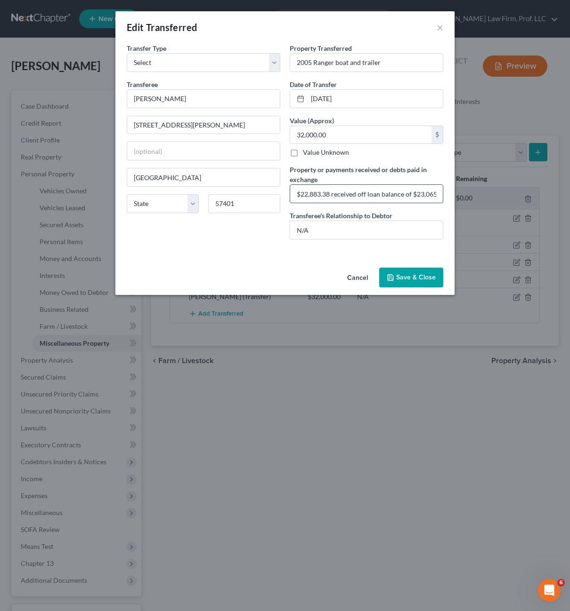
click at [357, 202] on input "$22,883.38 received off loan balance of $23,065.21, net to debtor/spouse = $181…" at bounding box center [366, 194] width 153 height 18
drag, startPoint x: 348, startPoint y: 192, endPoint x: 293, endPoint y: 186, distance: 54.9
click at [293, 186] on input "$22,883.38 received off loan balance of $23,065.21, net to debtor/spouse = $181…" at bounding box center [366, 194] width 153 height 18
click at [368, 195] on input "$22,883.38 received off loan balance of $23,065.21, net to debtor/spouse = $181…" at bounding box center [366, 194] width 153 height 18
click at [422, 199] on input "$22,883.38 received off loan balance of $23,065.21, net to debtor/spouse = $181…" at bounding box center [366, 194] width 153 height 18
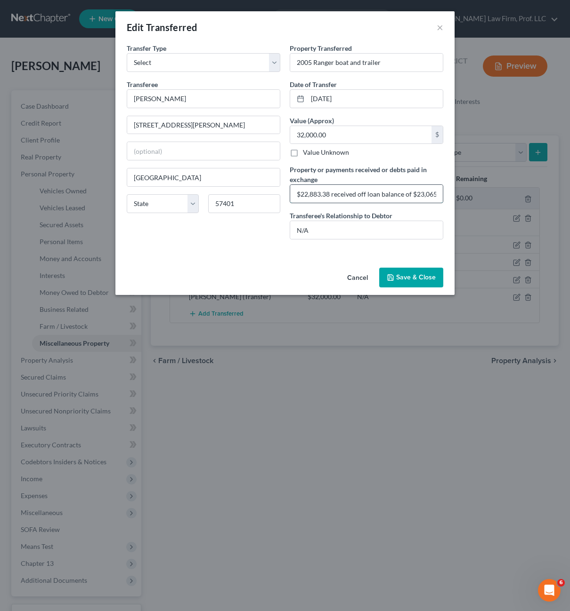
click at [427, 197] on input "$22,883.38 received off loan balance of $23,065.21, net to debtor/spouse = $181…" at bounding box center [366, 194] width 153 height 18
click at [284, 233] on div "Transfer Type * Select Ordinary ([DATE]) [DATE] Transferee * Jordan Gauers [STR…" at bounding box center [203, 145] width 163 height 204
click at [384, 194] on input "$22,883.38 received off loan balance of $23,065.21, net to debtor/spouse = $181…" at bounding box center [366, 194] width 153 height 18
click at [335, 189] on input "$22,883.38 received off loan balance of $23,065.21, net to debtor/spouse = $181…" at bounding box center [366, 194] width 153 height 18
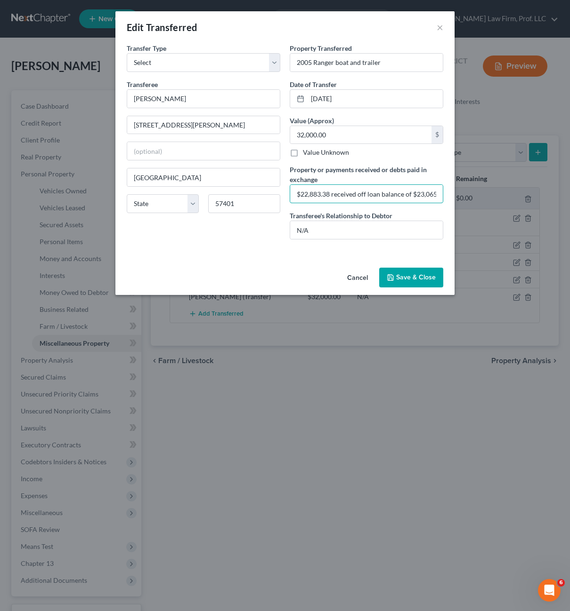
drag, startPoint x: 323, startPoint y: 192, endPoint x: 287, endPoint y: 192, distance: 36.7
click at [287, 192] on div "Property Transferred * 2005 Ranger boat and trailer Date of Transfer * [DATE] V…" at bounding box center [366, 145] width 163 height 204
click at [343, 200] on input "$22,883.38 received off loan balance of $23,065.21, net to debtor/spouse = $181…" at bounding box center [366, 194] width 153 height 18
click at [384, 205] on div "Property Transferred * 2005 Ranger boat and trailer Date of Transfer * [DATE] V…" at bounding box center [366, 145] width 163 height 204
click at [382, 200] on input "$22,883.38 received off loan balance of $23,065.21, net to debtor/spouse = $181…" at bounding box center [366, 194] width 153 height 18
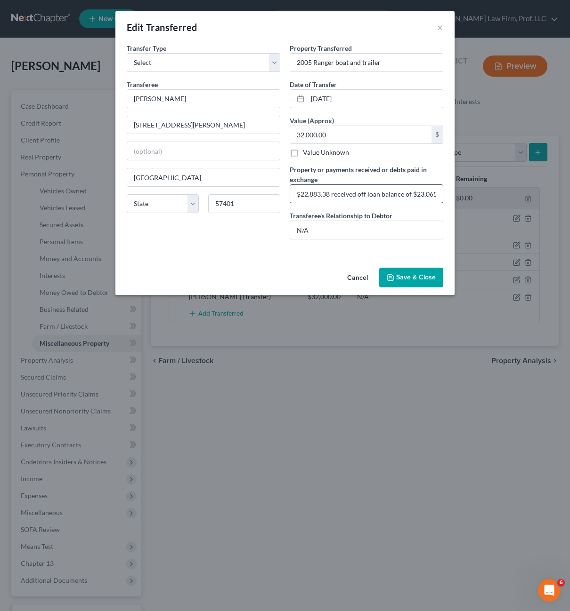
click at [329, 193] on input "$22,883.38 received off loan balance of $23,065.21, net to debtor/spouse = $181…" at bounding box center [366, 194] width 153 height 18
drag, startPoint x: 332, startPoint y: 194, endPoint x: 263, endPoint y: 185, distance: 70.2
click at [263, 185] on div "Transfer Type * Select Ordinary ([DATE]) [DATE] Transferee * Jordan Gauers [STR…" at bounding box center [285, 145] width 326 height 204
click at [347, 193] on input "$32,000 received off loan balance of $23,065.21, net to debtor/spouse = $181.83…" at bounding box center [366, 194] width 153 height 18
click at [346, 193] on input "$32,000 received off loan balance of $23,065.21, net to debtor/spouse = $181.83…" at bounding box center [366, 194] width 153 height 18
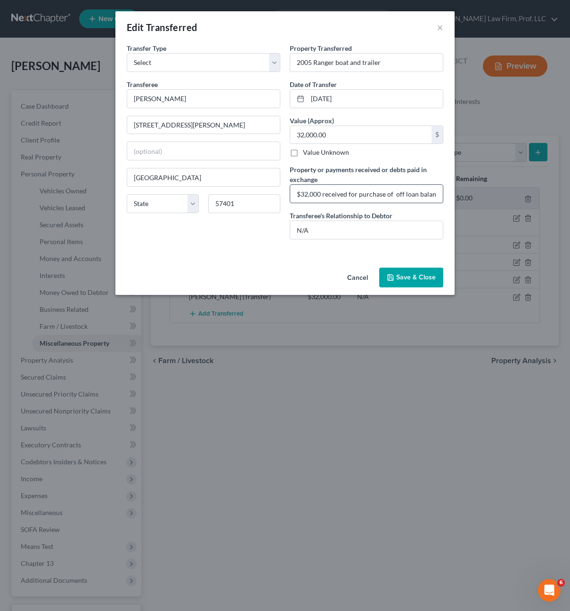
click at [404, 193] on input "$32,000 received for purchase of off loan balance of $23,065.21, net to debtor/…" at bounding box center [366, 194] width 153 height 18
drag, startPoint x: 394, startPoint y: 194, endPoint x: 497, endPoint y: 191, distance: 103.1
click at [497, 191] on div "Edit Transferred × An exemption set must first be selected from the Filing Info…" at bounding box center [285, 305] width 570 height 611
click at [403, 191] on input "$32,000 received for purchase of Ranger boat and 2009 gulf stream, debtor paid …" at bounding box center [366, 194] width 153 height 18
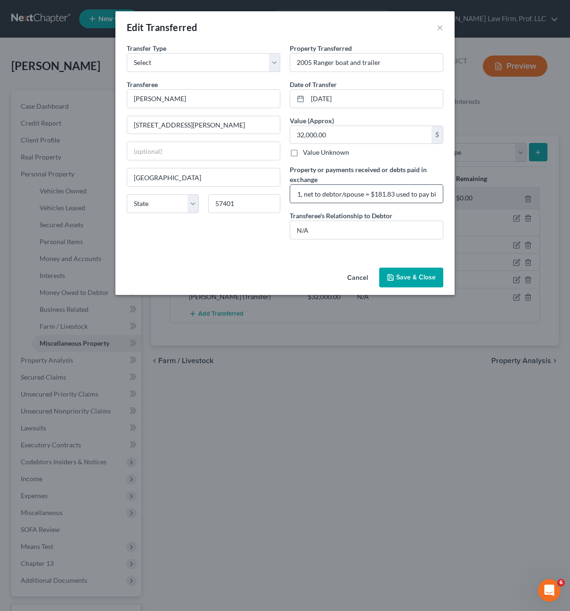
click at [410, 196] on input "$32,000 received for purchase of Ranger boat and 2009 gulf stream, debtor paid …" at bounding box center [366, 194] width 153 height 18
click at [365, 196] on input "$32,000 received for purchase of Ranger boat and 2009 gulf stream, debtor paid …" at bounding box center [366, 194] width 153 height 18
click at [325, 193] on input "$32,000 received for purchase of Ranger boat and 2009 gulf stream, debtor paid …" at bounding box center [366, 194] width 153 height 18
drag, startPoint x: 436, startPoint y: 194, endPoint x: 420, endPoint y: 191, distance: 16.3
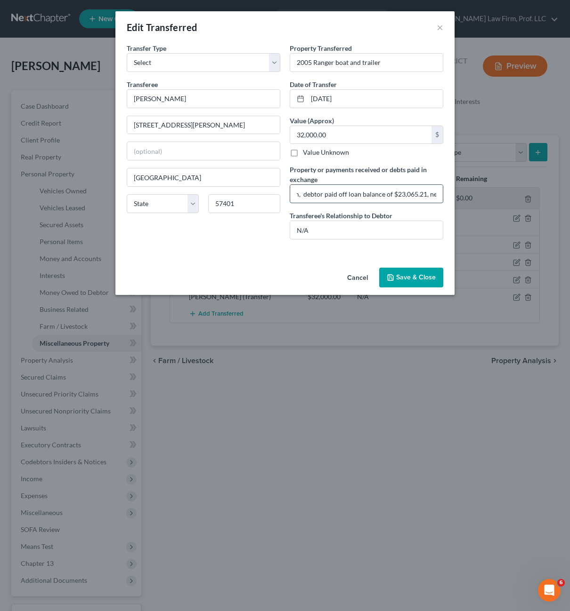
click at [420, 191] on input "$32,000 received for purchase of Ranger boat and 2009 gulf stream, debtor paid …" at bounding box center [366, 194] width 153 height 18
click at [337, 193] on input "$32,000 received for purchase of Ranger boat and 2009 gulf stream, debtor paid …" at bounding box center [366, 194] width 153 height 18
click at [369, 199] on input "$32,000 received for purchase of Ranger boat and 2009 gulf stream, debtor paid …" at bounding box center [366, 194] width 153 height 18
drag, startPoint x: 360, startPoint y: 196, endPoint x: 427, endPoint y: 193, distance: 67.4
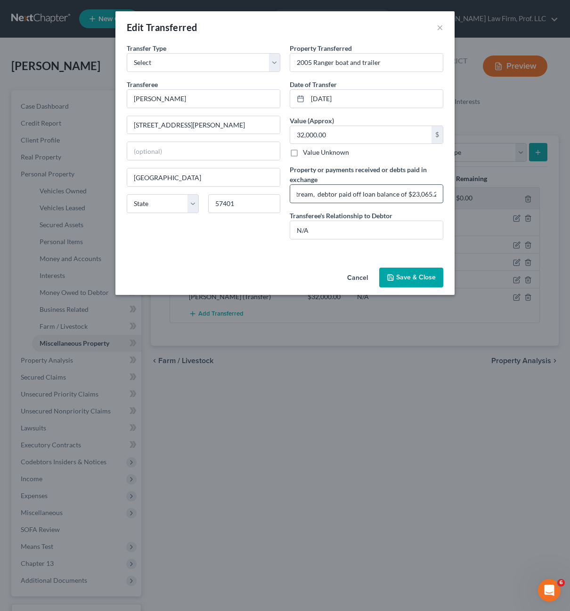
click at [428, 201] on input "$32,000 received for purchase of Ranger boat and 2009 gulf stream, debtor paid …" at bounding box center [366, 194] width 153 height 18
click at [427, 193] on input "$32,000 received for purchase of Ranger boat and 2009 gulf stream, debtor paid …" at bounding box center [366, 194] width 153 height 18
click at [438, 192] on input "$32,000 received for purchase of Ranger boat and 2009 gulf stream, debtor paid …" at bounding box center [366, 194] width 153 height 18
click at [329, 186] on input "$32,000 received for purchase of Ranger boat and 2009 gulf stream, debtor paid …" at bounding box center [366, 194] width 153 height 18
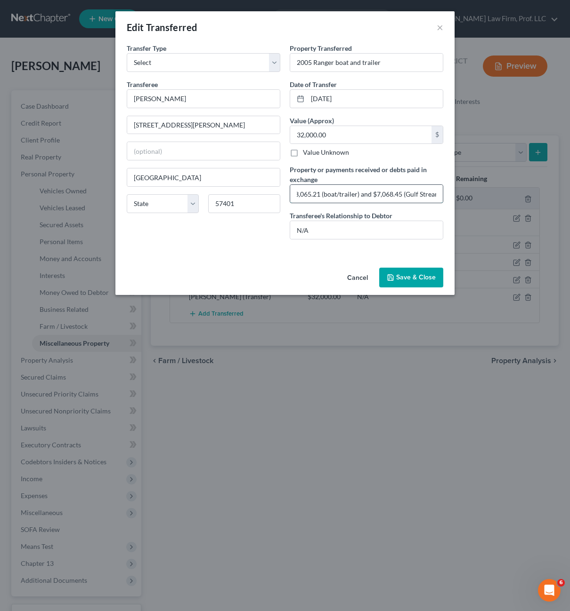
click at [319, 197] on input "$32,000 received for purchase of Ranger boat and 2009 gulf stream, debtor paid …" at bounding box center [366, 194] width 153 height 18
click at [393, 206] on div "Property Transferred * 2005 Ranger boat and trailer Date of Transfer * [DATE] V…" at bounding box center [366, 145] width 163 height 204
click at [407, 196] on input "$32,000 received for purchase of Ranger boat and 2009 gulf stream, debtor paid …" at bounding box center [366, 194] width 153 height 18
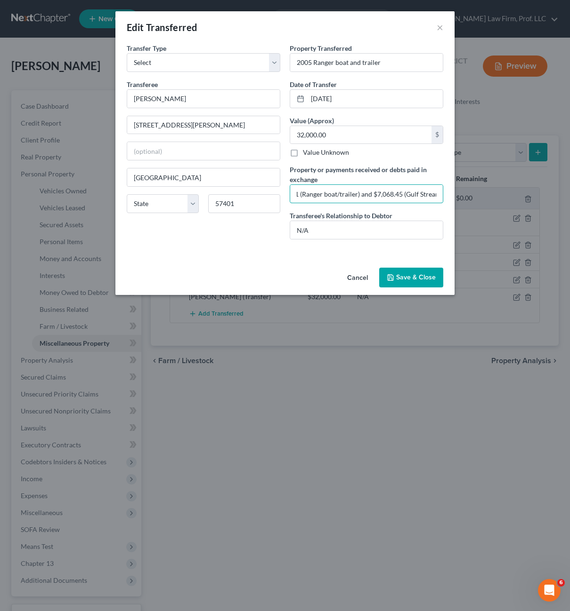
drag, startPoint x: 409, startPoint y: 192, endPoint x: 443, endPoint y: 197, distance: 35.2
click at [497, 198] on div "Edit Transferred × An exemption set must first be selected from the Filing Info…" at bounding box center [285, 305] width 570 height 611
click at [432, 193] on input "$32,000 received for purchase of Ranger boat and 2009 gulf stream, debtor paid …" at bounding box center [366, 194] width 153 height 18
drag, startPoint x: 438, startPoint y: 193, endPoint x: 305, endPoint y: 426, distance: 267.7
click at [438, 193] on input "$32,000 received for purchase of Ranger boat and 2009 gulf stream, debtor paid …" at bounding box center [366, 194] width 153 height 18
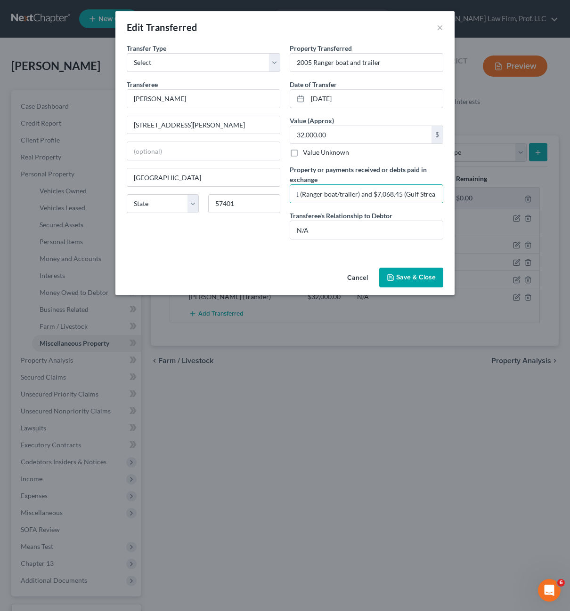
scroll to position [0, 0]
click at [423, 194] on input "$32,000 received for purchase of Ranger boat and 2009 gulf stream, debtor paid …" at bounding box center [366, 194] width 153 height 18
drag, startPoint x: 425, startPoint y: 195, endPoint x: 473, endPoint y: 193, distance: 48.1
click at [473, 193] on div "Edit Transferred × An exemption set must first be selected from the Filing Info…" at bounding box center [285, 305] width 570 height 611
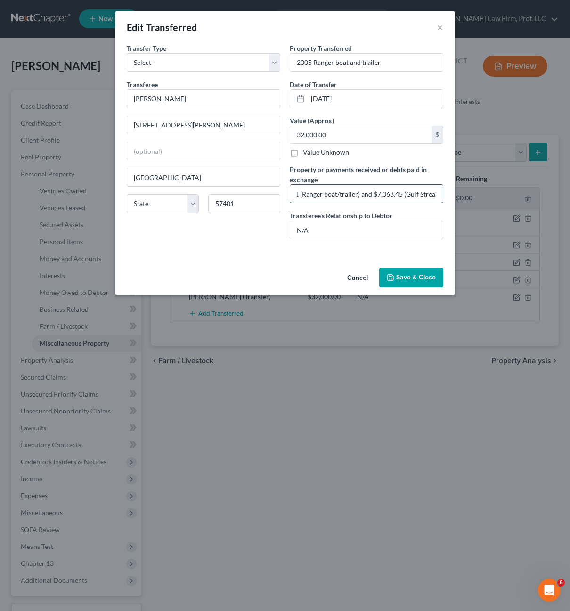
click at [442, 197] on input "$32,000 received for purchase of Ranger boat and 2009 gulf stream, debtor paid …" at bounding box center [366, 194] width 153 height 18
click at [437, 197] on input "$32,000 received for purchase of Ranger boat and 2009 gulf stream, debtor paid …" at bounding box center [366, 194] width 153 height 18
click at [437, 193] on input "$32,000 received for purchase of Ranger boat and 2009 gulf stream, debtor paid …" at bounding box center [366, 194] width 153 height 18
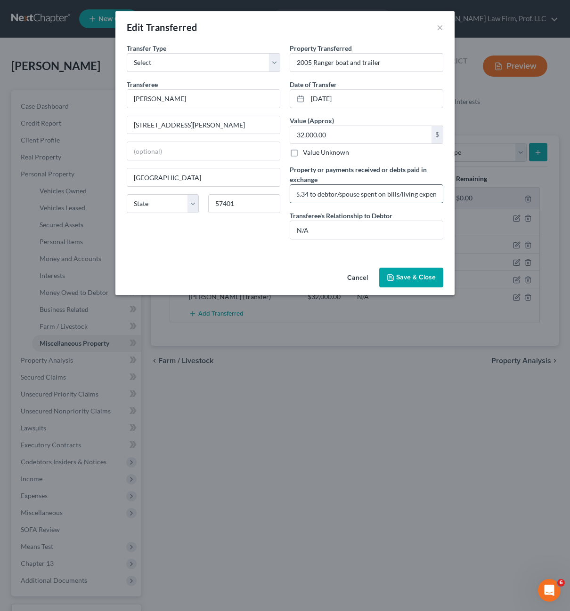
click at [436, 193] on input "$32,000 received for purchase of Ranger boat and 2009 gulf stream, debtor paid …" at bounding box center [366, 194] width 153 height 18
click at [388, 195] on input "$32,000 received for purchase of Ranger boat and 2009 gulf stream, debtor paid …" at bounding box center [366, 194] width 153 height 18
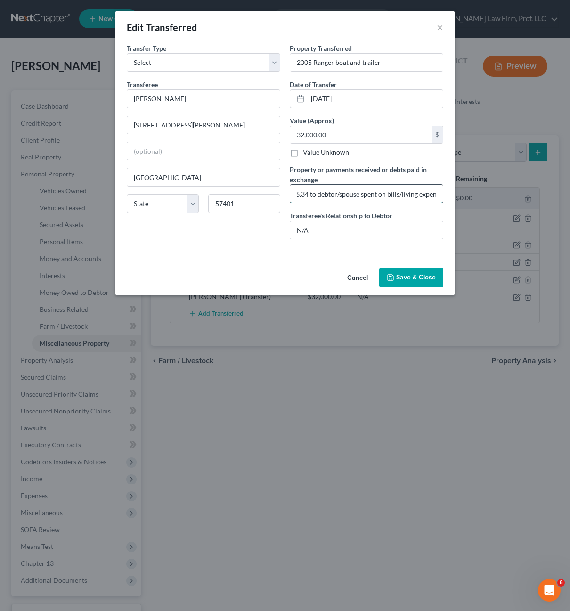
drag, startPoint x: 388, startPoint y: 195, endPoint x: 393, endPoint y: 196, distance: 5.4
click at [388, 196] on input "$32,000 received for purchase of Ranger boat and 2009 gulf stream, debtor paid …" at bounding box center [366, 194] width 153 height 18
click at [402, 195] on input "$32,000 received for purchase of Ranger boat and 2009 gulf stream, debtor paid …" at bounding box center [366, 194] width 153 height 18
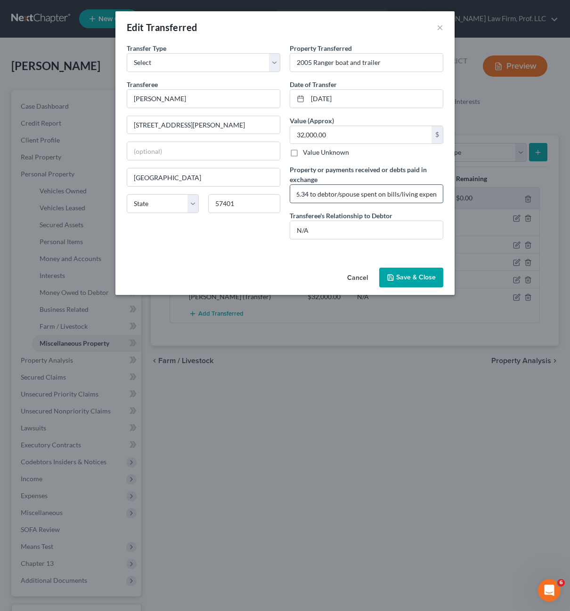
click at [402, 195] on input "$32,000 received for purchase of Ranger boat and 2009 gulf stream, debtor paid …" at bounding box center [366, 194] width 153 height 18
type input "$32,000 received for purchase of Ranger boat and 2009 gulf stream, debtor paid …"
click at [408, 278] on button "Save & Close" at bounding box center [411, 278] width 64 height 20
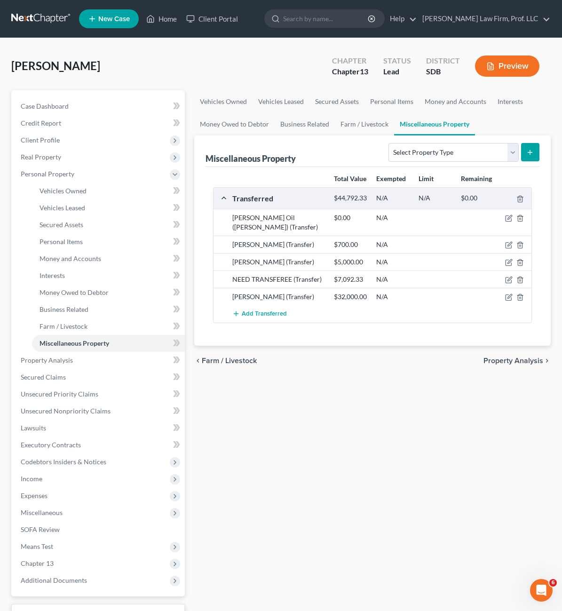
drag, startPoint x: 369, startPoint y: 383, endPoint x: 358, endPoint y: 306, distance: 77.5
click at [369, 382] on div "Vehicles Owned Vehicles Leased Secured Assets Personal Items Money and Accounts…" at bounding box center [373, 370] width 366 height 561
click at [510, 276] on icon "button" at bounding box center [510, 280] width 8 height 8
select select "Ordinary ([DATE])"
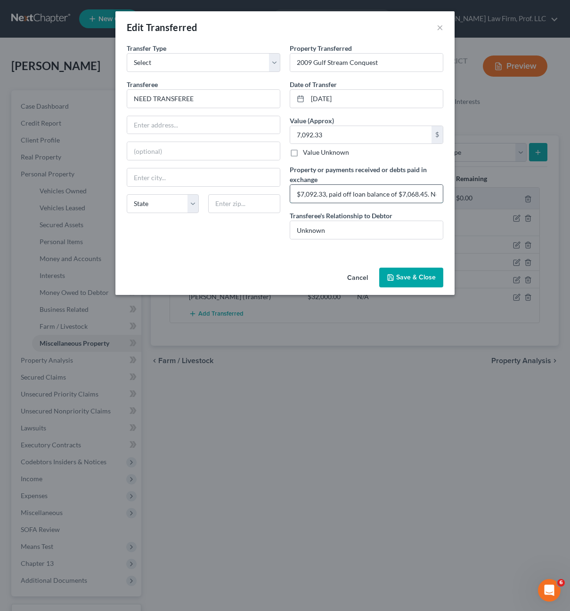
click at [378, 194] on input "$7,092.33, paid off loan balance of $7,068.45. Net to debtor/spouse = $23.88 us…" at bounding box center [366, 194] width 153 height 18
click at [441, 28] on button "×" at bounding box center [439, 27] width 7 height 11
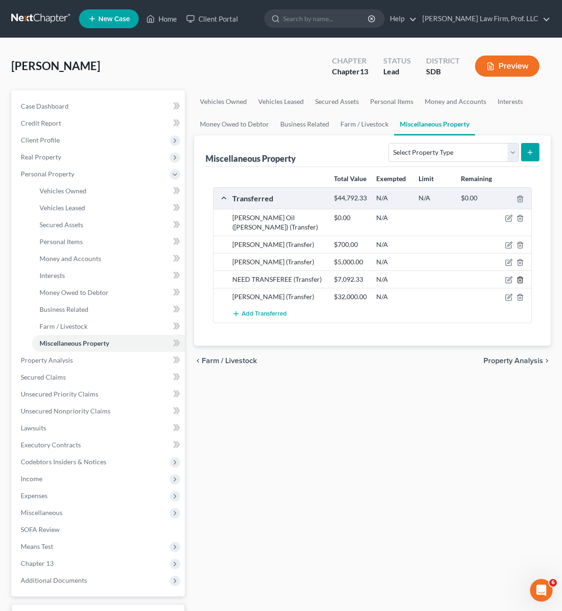
click at [521, 276] on icon "button" at bounding box center [521, 280] width 8 height 8
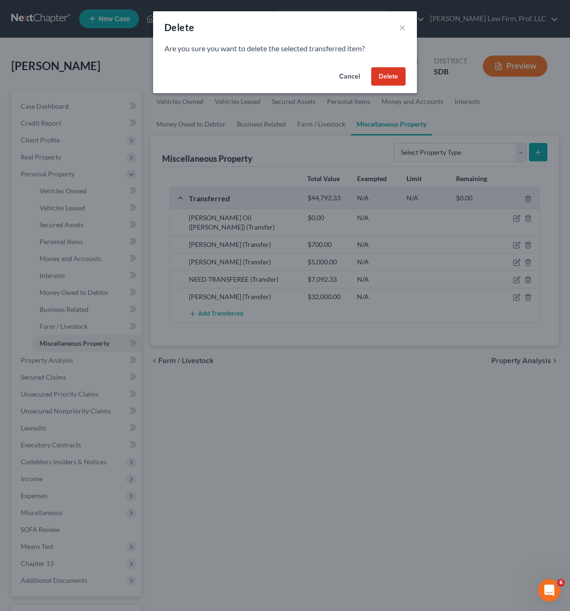
click at [389, 80] on button "Delete" at bounding box center [388, 76] width 34 height 19
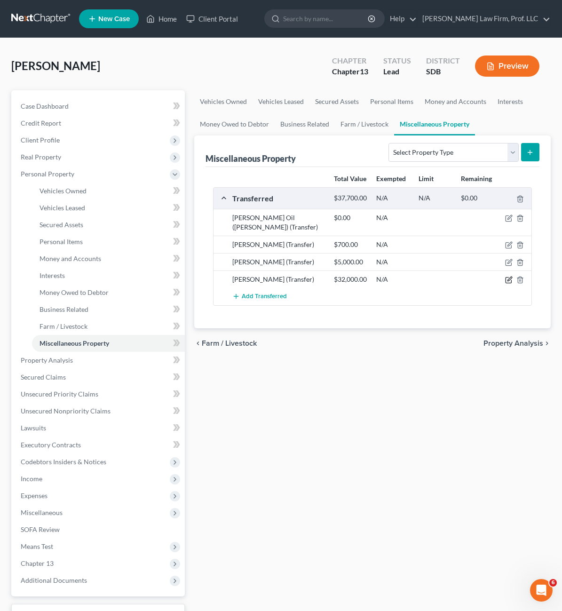
click at [512, 277] on icon "button" at bounding box center [510, 279] width 4 height 4
select select "Ordinary ([DATE])"
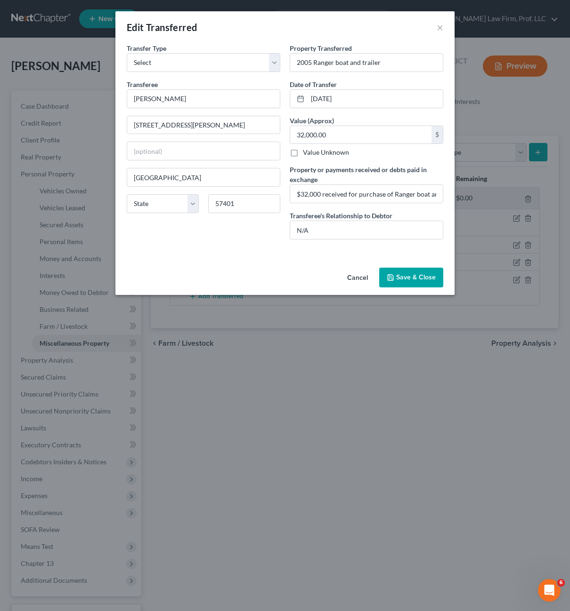
click at [261, 227] on div "Transfer Type * Select Ordinary ([DATE]) [DATE] Transferee * Jordan Gauers [STR…" at bounding box center [203, 145] width 163 height 204
click at [374, 193] on input "$32,000 received for purchase of Ranger boat and 2009 gulf stream, debtor paid …" at bounding box center [366, 194] width 153 height 18
drag, startPoint x: 371, startPoint y: 193, endPoint x: 329, endPoint y: 194, distance: 41.4
click at [329, 194] on input "$32,000 received for purchase of Ranger boat and 2009 gulf stream, debtor paid …" at bounding box center [366, 194] width 153 height 18
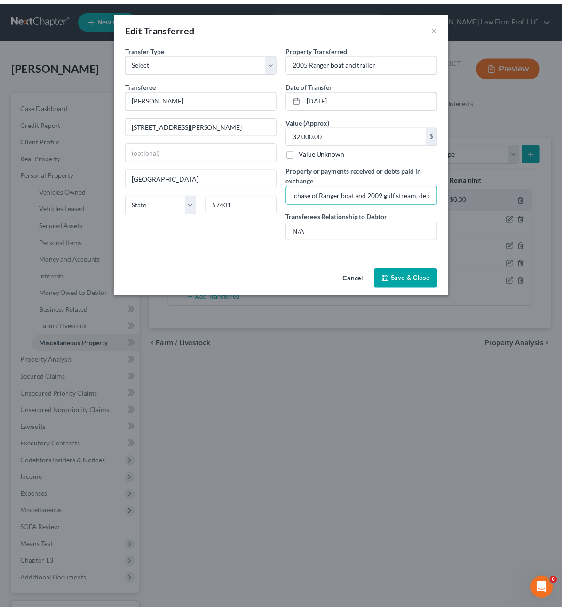
scroll to position [0, 0]
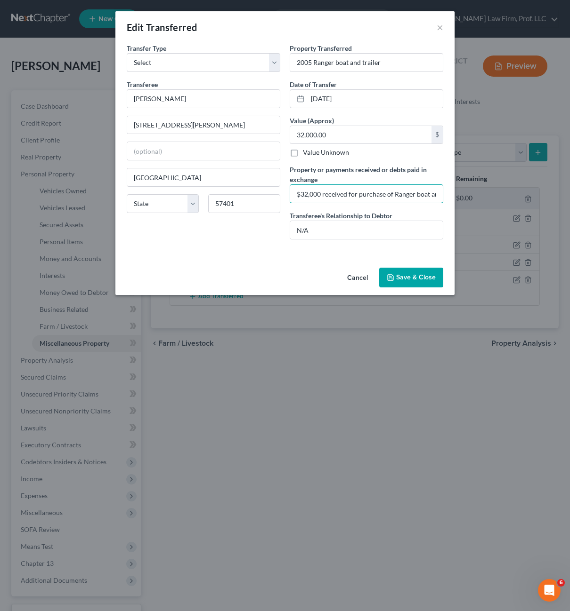
drag, startPoint x: 354, startPoint y: 200, endPoint x: 281, endPoint y: 204, distance: 72.6
click at [281, 204] on div "Transfer Type * Select Ordinary ([DATE]) [DATE] Transferee * Jordan Gauers [STR…" at bounding box center [285, 145] width 326 height 204
type input "$32,000 received for purchase of Ranger boat and 2009 gulf stream, debtor paid …"
click at [257, 238] on div "Transfer Type * Select Ordinary ([DATE]) [DATE] Transferee * Jordan Gauers [STR…" at bounding box center [203, 145] width 163 height 204
click at [254, 257] on div "An exemption set must first be selected from the Filing Information section. Tr…" at bounding box center [284, 153] width 339 height 221
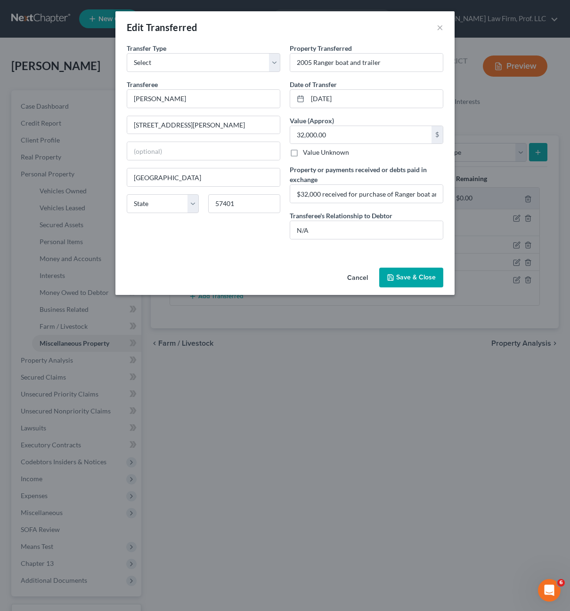
click at [426, 274] on button "Save & Close" at bounding box center [411, 278] width 64 height 20
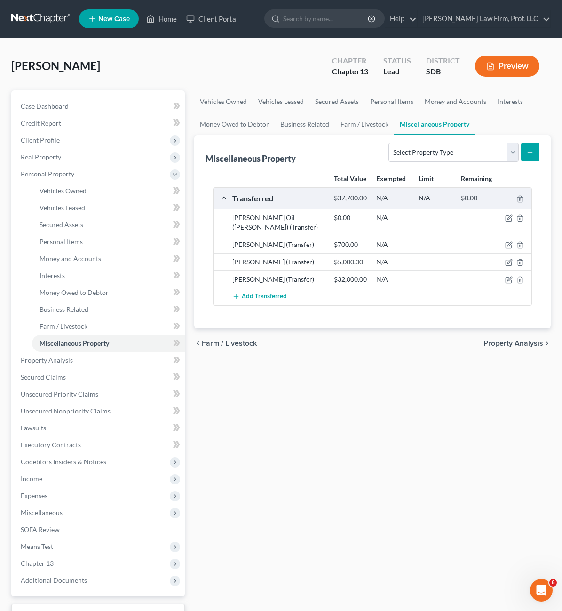
drag, startPoint x: 277, startPoint y: 436, endPoint x: 252, endPoint y: 419, distance: 30.4
click at [278, 436] on div "Vehicles Owned Vehicles Leased Secured Assets Personal Items Money and Accounts…" at bounding box center [373, 370] width 366 height 561
click at [264, 481] on div "Vehicles Owned Vehicles Leased Secured Assets Personal Items Money and Accounts…" at bounding box center [373, 370] width 366 height 561
click at [337, 403] on div "Vehicles Owned Vehicles Leased Secured Assets Personal Items Money and Accounts…" at bounding box center [373, 370] width 366 height 561
drag, startPoint x: 350, startPoint y: 389, endPoint x: 458, endPoint y: 250, distance: 176.1
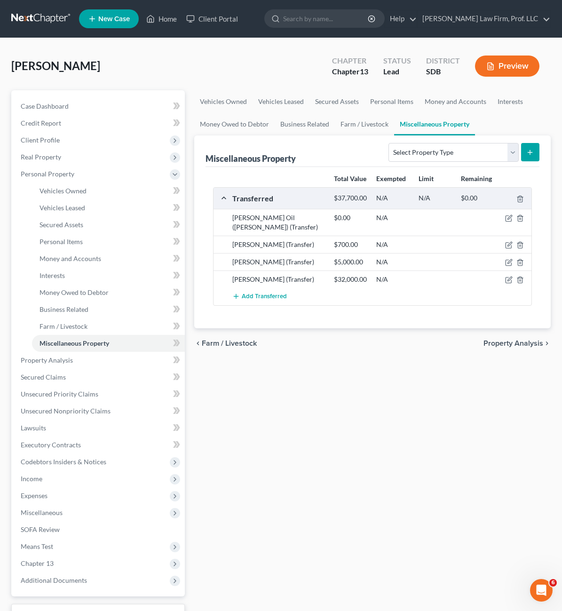
click at [353, 386] on div "Vehicles Owned Vehicles Leased Secured Assets Personal Items Money and Accounts…" at bounding box center [373, 370] width 366 height 561
click at [510, 215] on icon "button" at bounding box center [510, 219] width 8 height 8
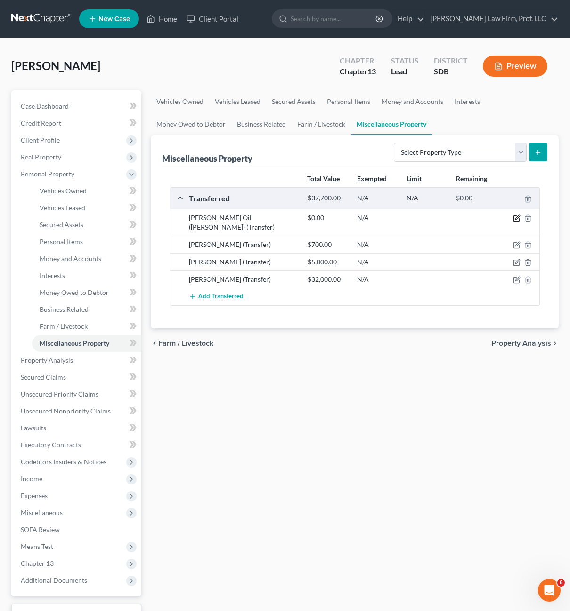
select select "Ordinary ([DATE])"
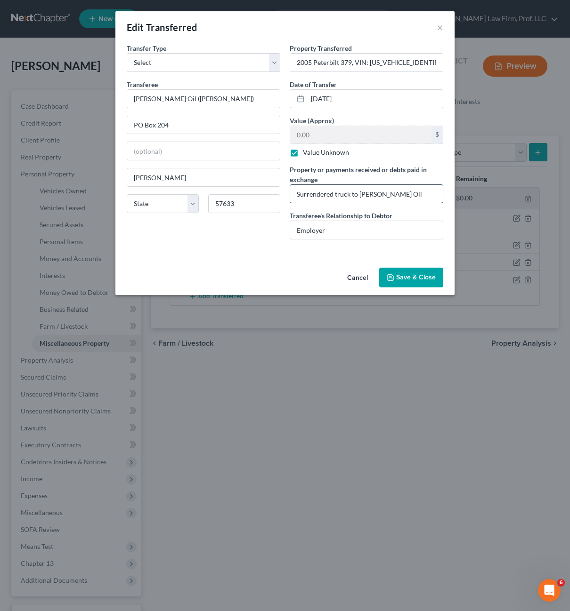
click at [399, 197] on input "Surrendered truck to [PERSON_NAME] Oil" at bounding box center [366, 194] width 153 height 18
click at [348, 198] on input "Surrendered truck to [PERSON_NAME] Oil" at bounding box center [366, 194] width 153 height 18
click at [352, 195] on input "Surrendered truck to [PERSON_NAME] Oil" at bounding box center [366, 194] width 153 height 18
click at [350, 195] on input "Surrendered truck to [PERSON_NAME] Oil" at bounding box center [366, 194] width 153 height 18
click at [333, 194] on input "Surrendered truck to [PERSON_NAME] Oil" at bounding box center [366, 194] width 153 height 18
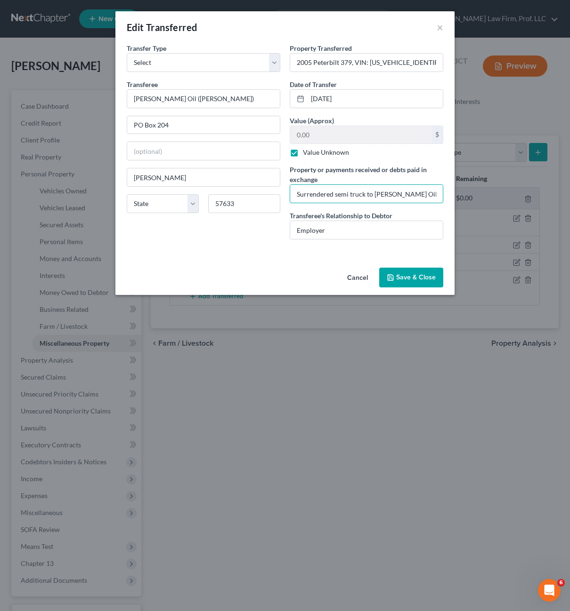
type input "Surrendered semi truck to [PERSON_NAME] Oil"
click at [252, 266] on div "Cancel Save & Close" at bounding box center [284, 279] width 339 height 31
click at [377, 66] on input "2005 Peterbilt 379, VIN: [US_VEHICLE_IDENTIFICATION_NUMBER]" at bounding box center [366, 63] width 153 height 18
click at [417, 280] on button "Save & Close" at bounding box center [411, 278] width 64 height 20
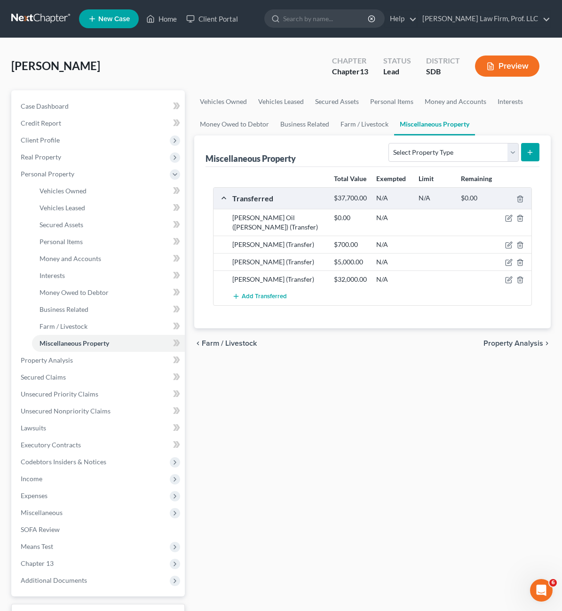
click at [551, 475] on div "Vehicles Owned Vehicles Leased Secured Assets Personal Items Money and Accounts…" at bounding box center [373, 370] width 366 height 561
drag, startPoint x: 550, startPoint y: 474, endPoint x: 489, endPoint y: 462, distance: 62.3
click at [543, 473] on div "Vehicles Owned Vehicles Leased Secured Assets Personal Items Money and Accounts…" at bounding box center [373, 370] width 366 height 561
